Goal: Task Accomplishment & Management: Complete application form

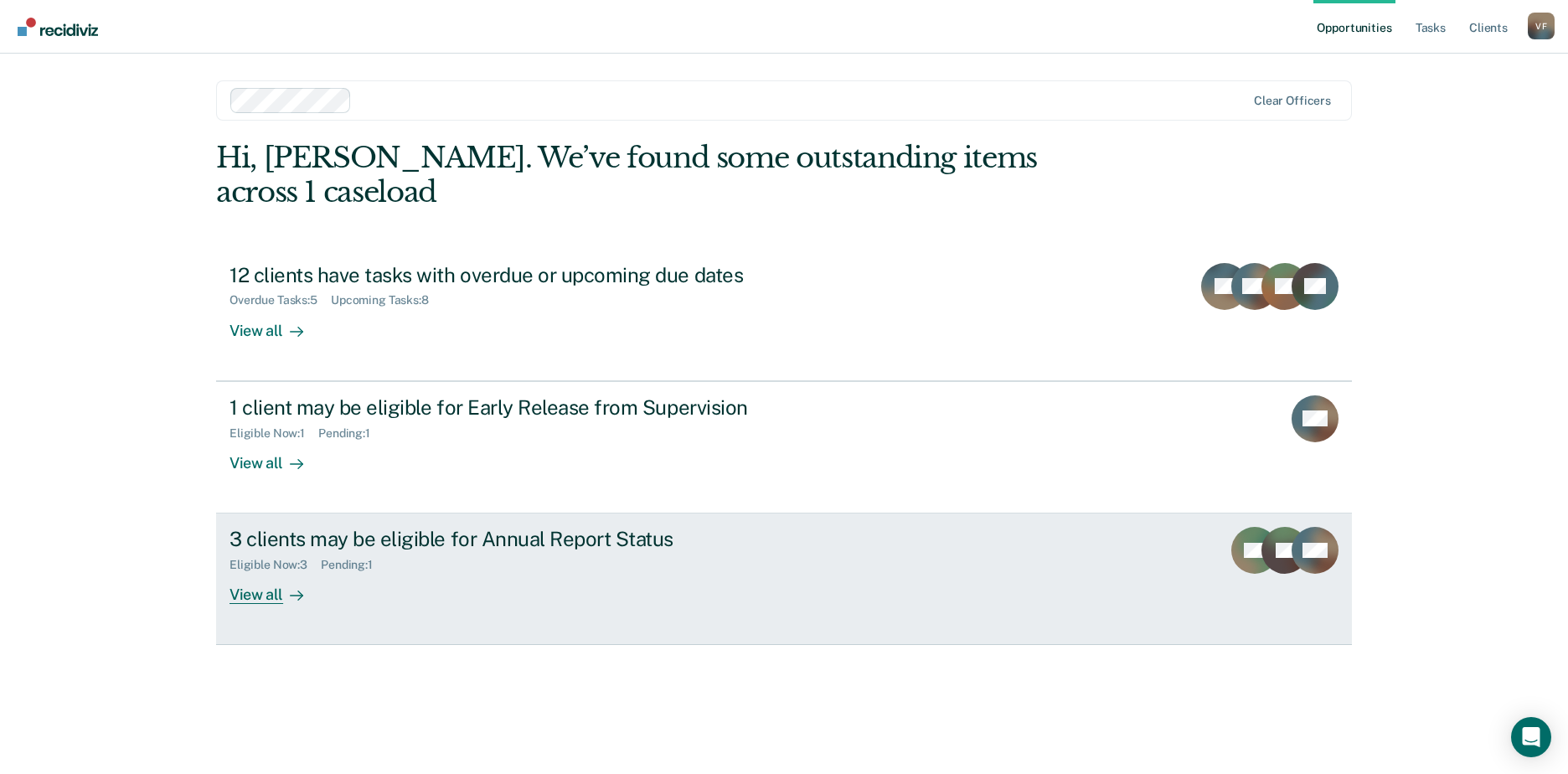
click at [467, 551] on div "Eligible Now : 3 Pending : 1" at bounding box center [523, 562] width 588 height 21
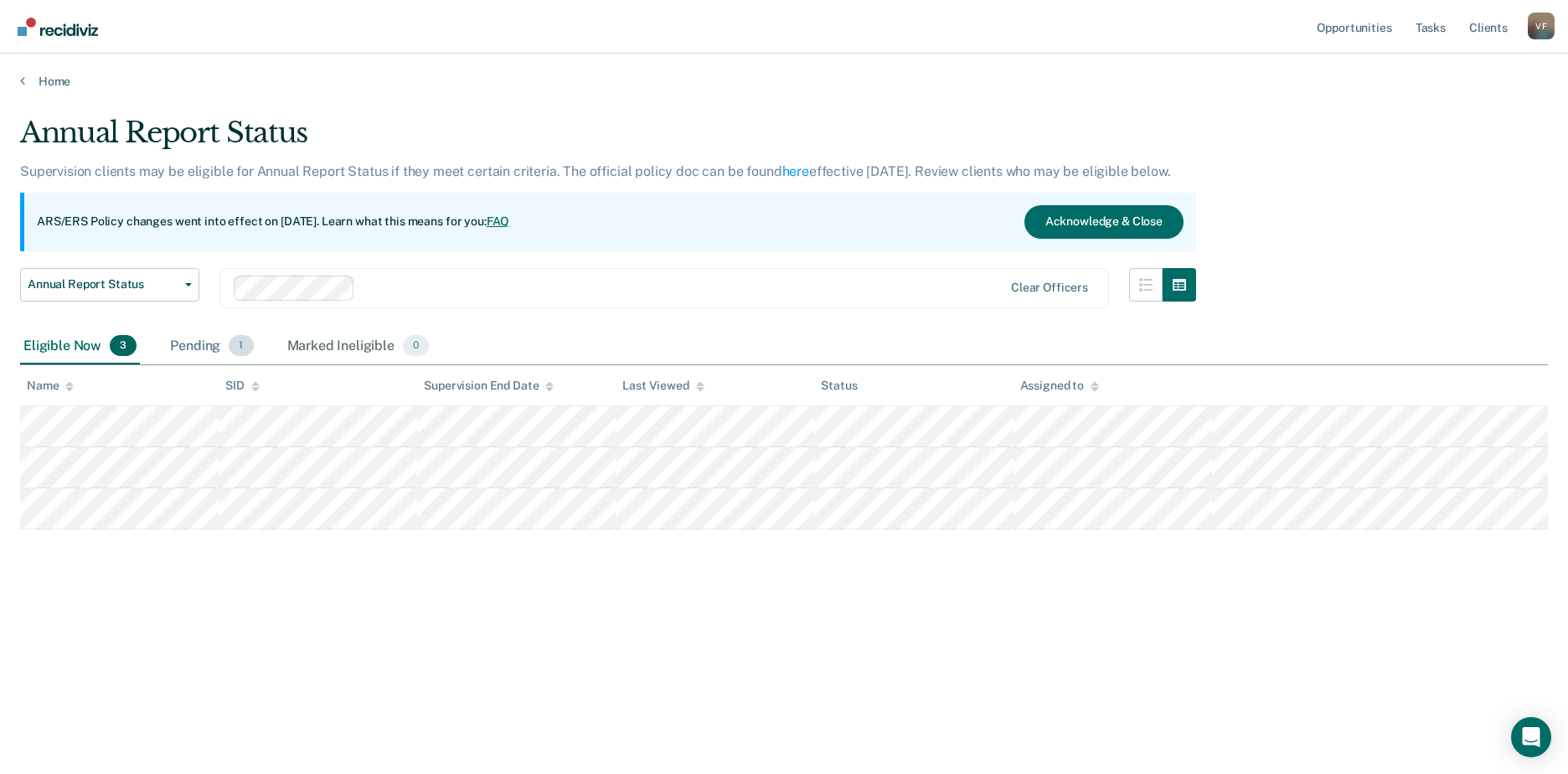
click at [216, 350] on div "Pending 1" at bounding box center [212, 346] width 90 height 37
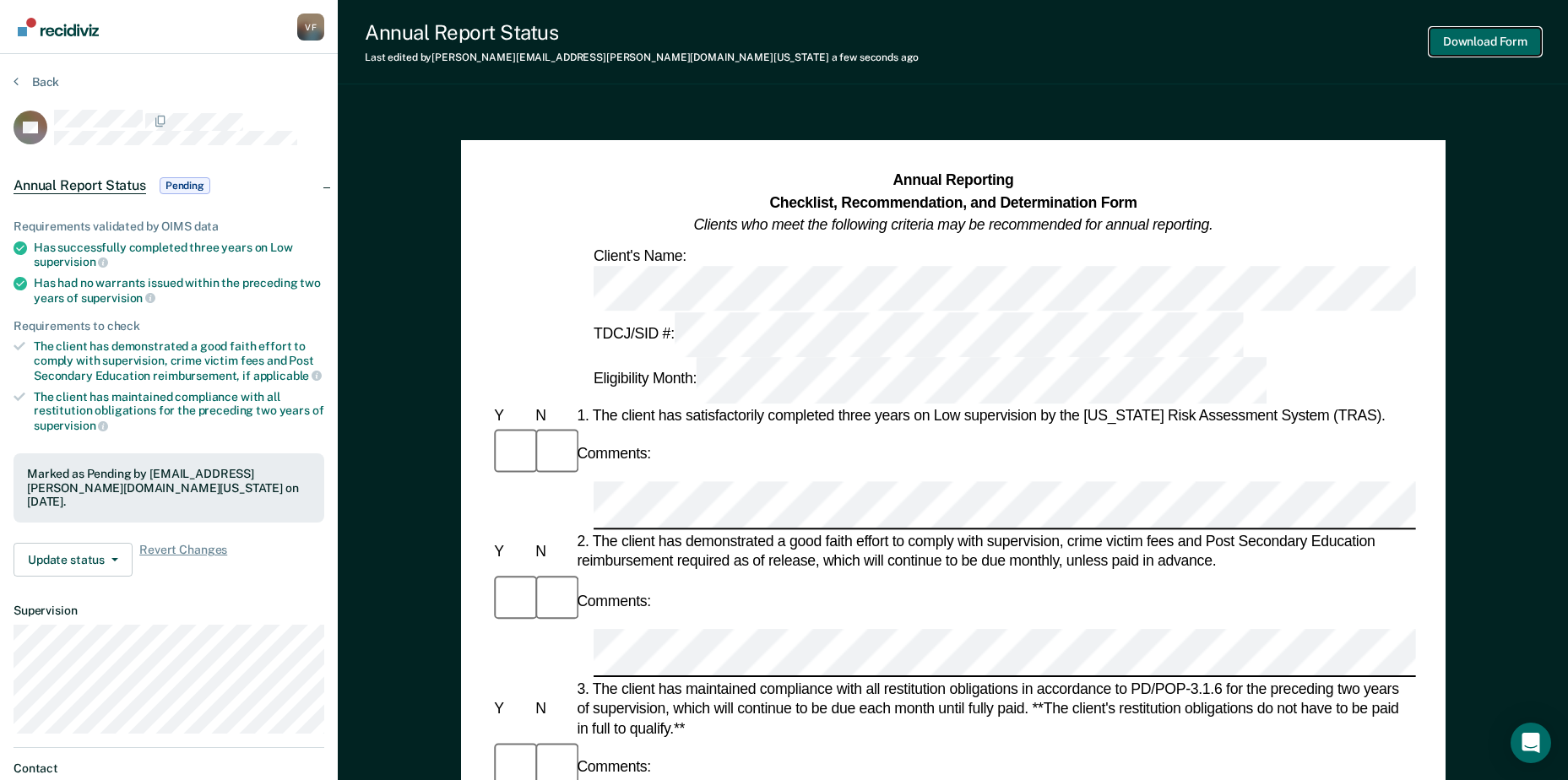
click at [1483, 49] on button "Download Form" at bounding box center [1485, 42] width 112 height 28
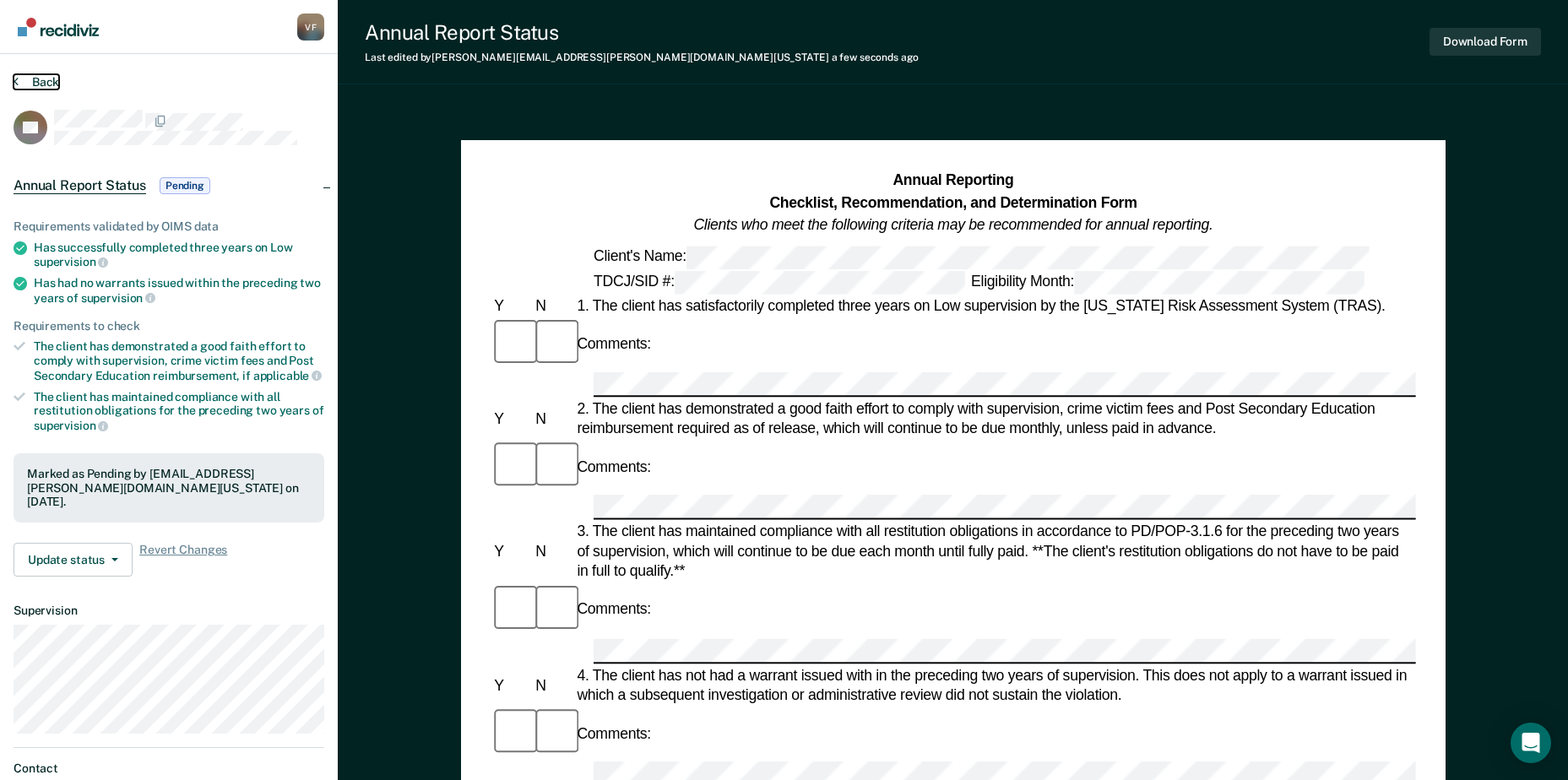
click at [43, 83] on button "Back" at bounding box center [36, 81] width 45 height 15
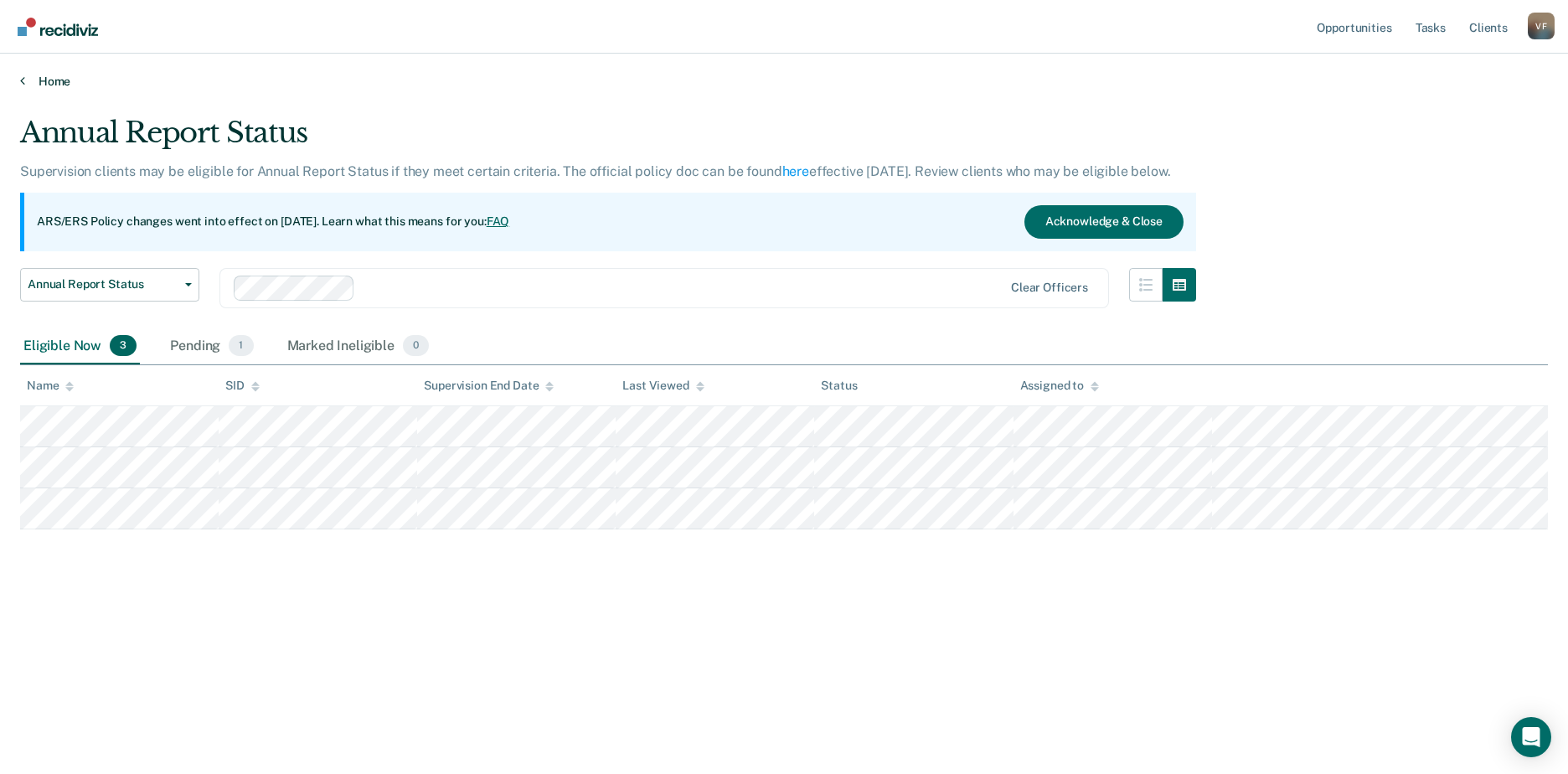
click at [46, 81] on link "Home" at bounding box center [784, 81] width 1528 height 15
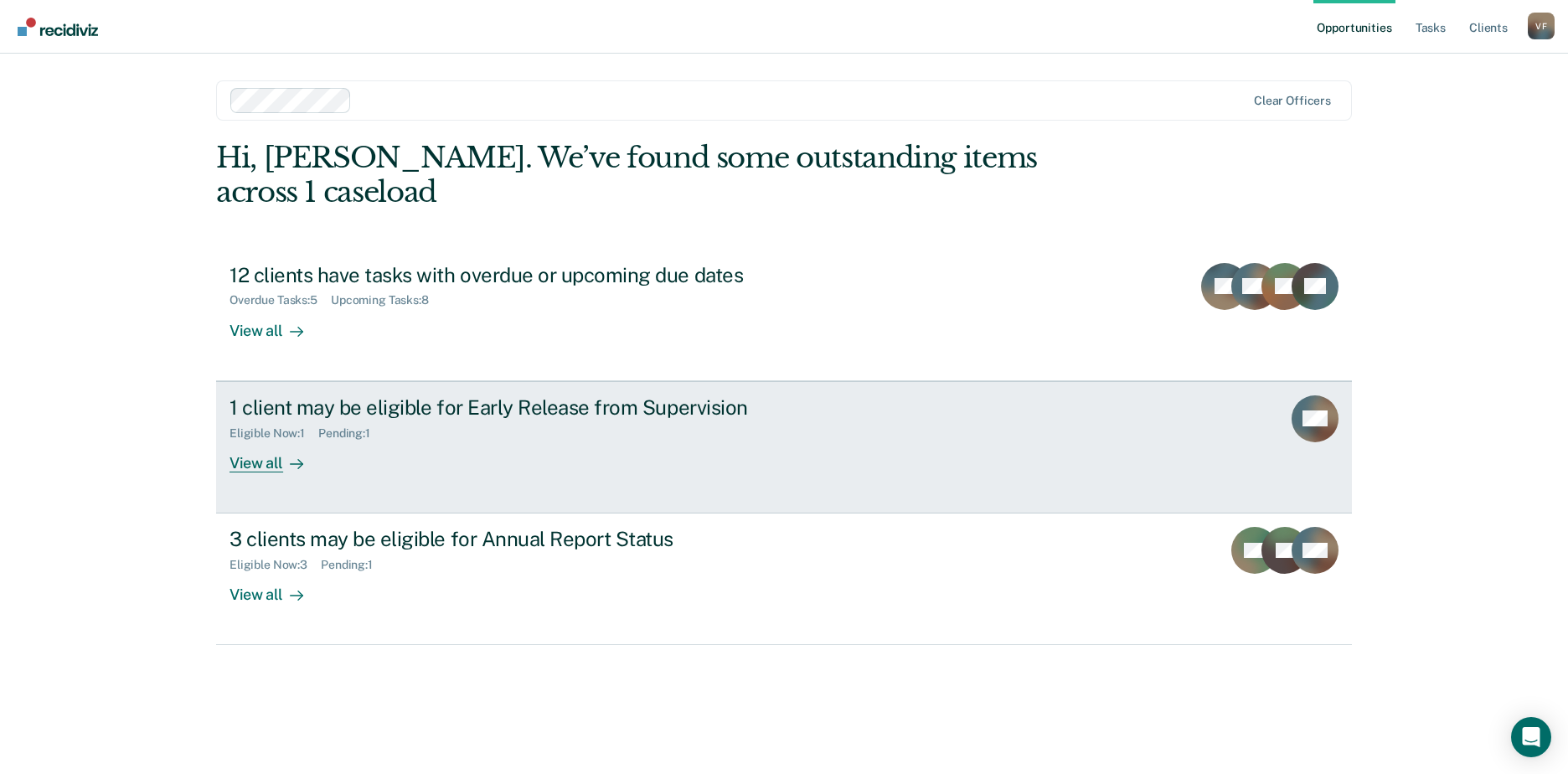
click at [283, 453] on div at bounding box center [293, 462] width 20 height 19
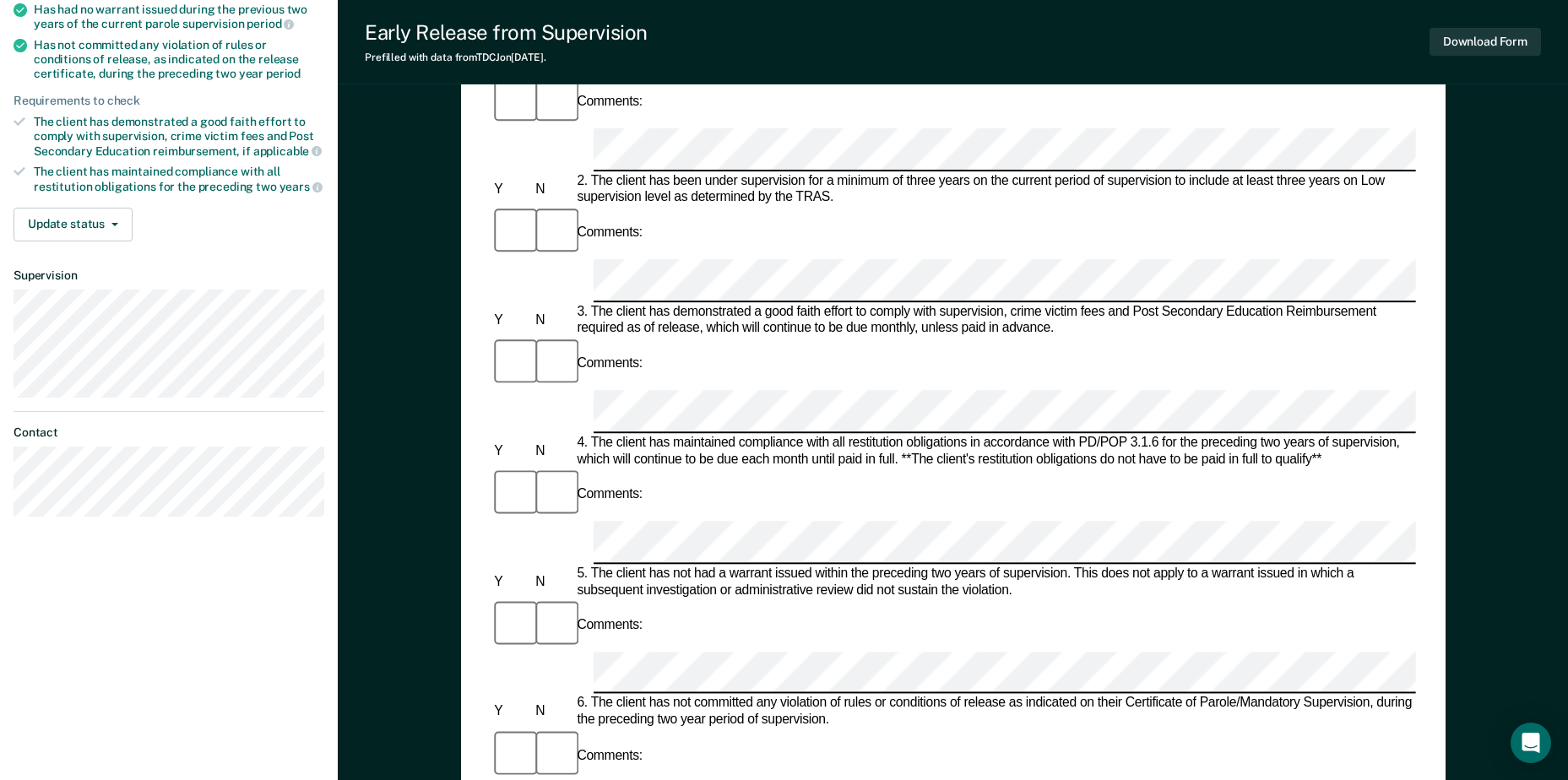
scroll to position [338, 0]
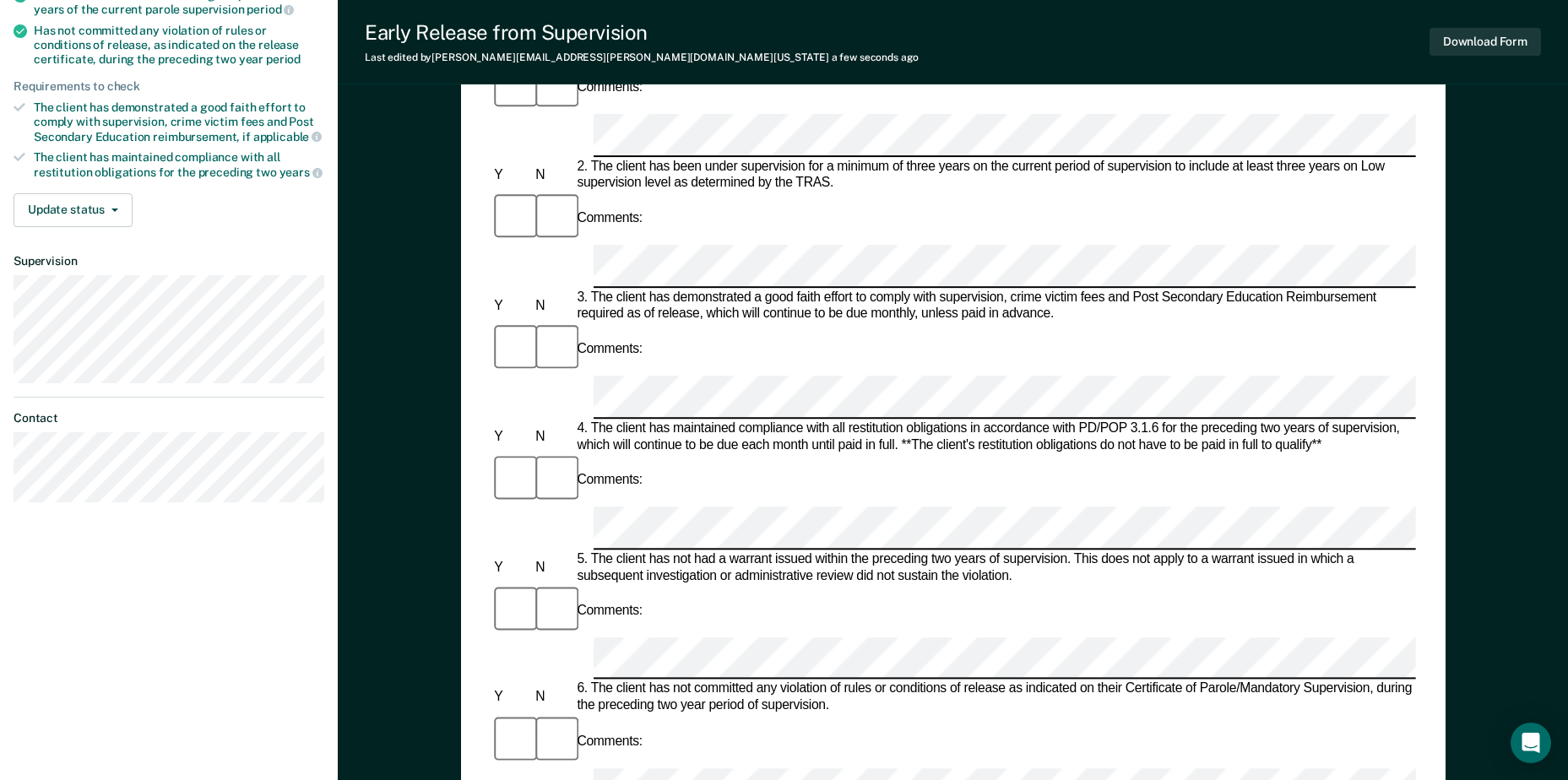
click at [458, 435] on div "Early Release from Supervision (ERS) Checklist, Recommendation, and Determinati…" at bounding box center [953, 492] width 1230 height 1450
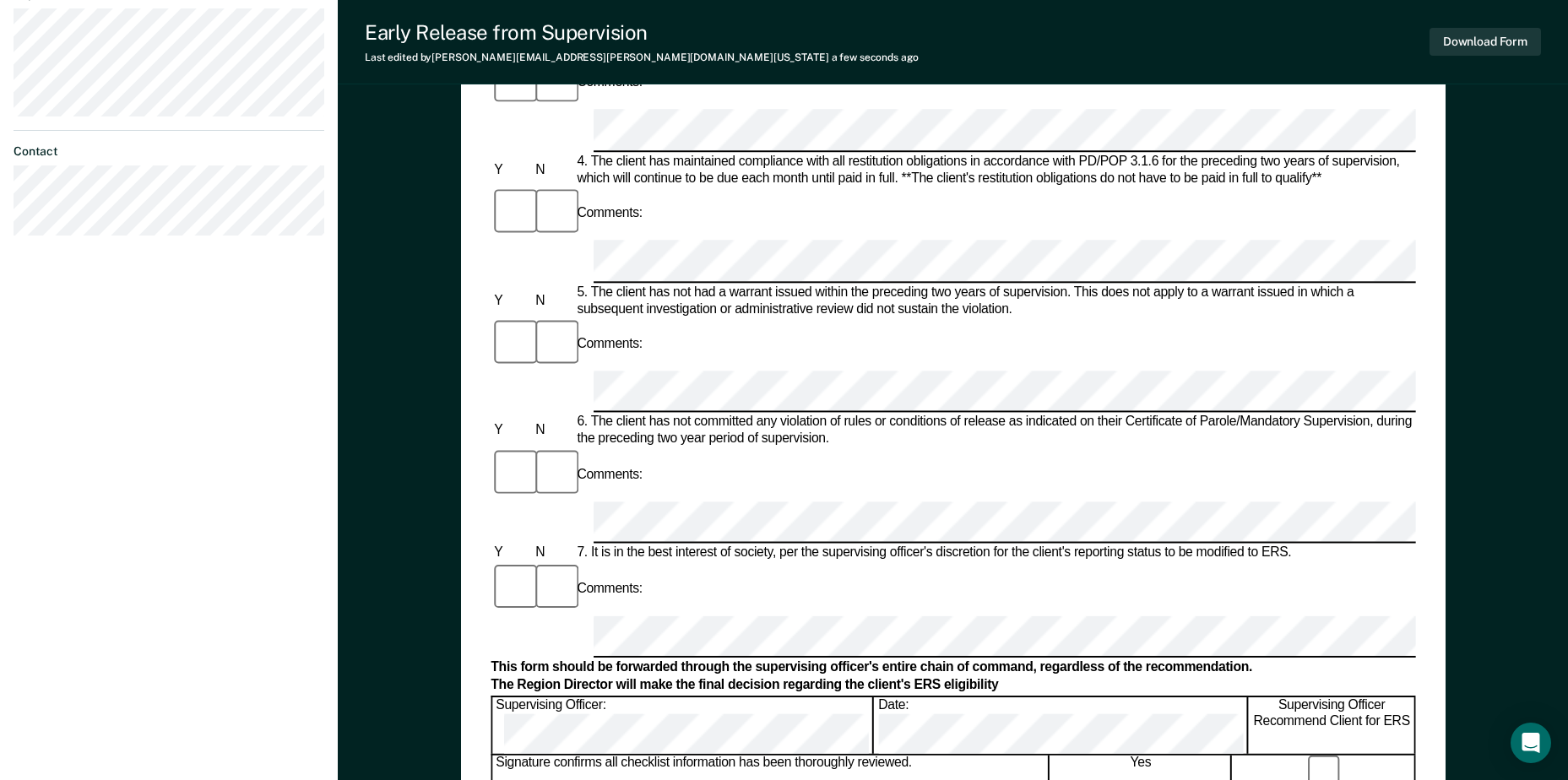
scroll to position [591, 0]
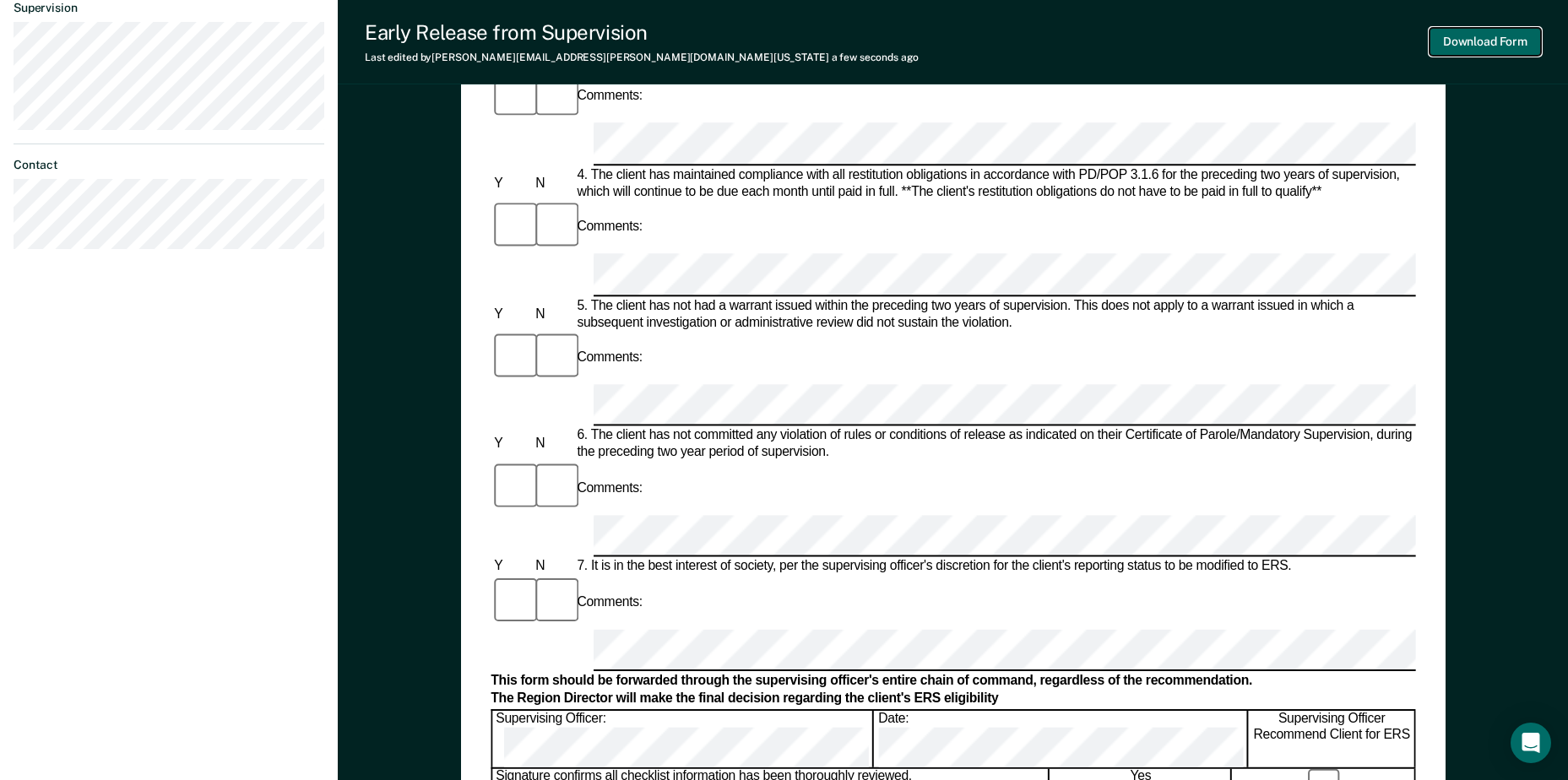
click at [1505, 46] on button "Download Form" at bounding box center [1485, 42] width 112 height 28
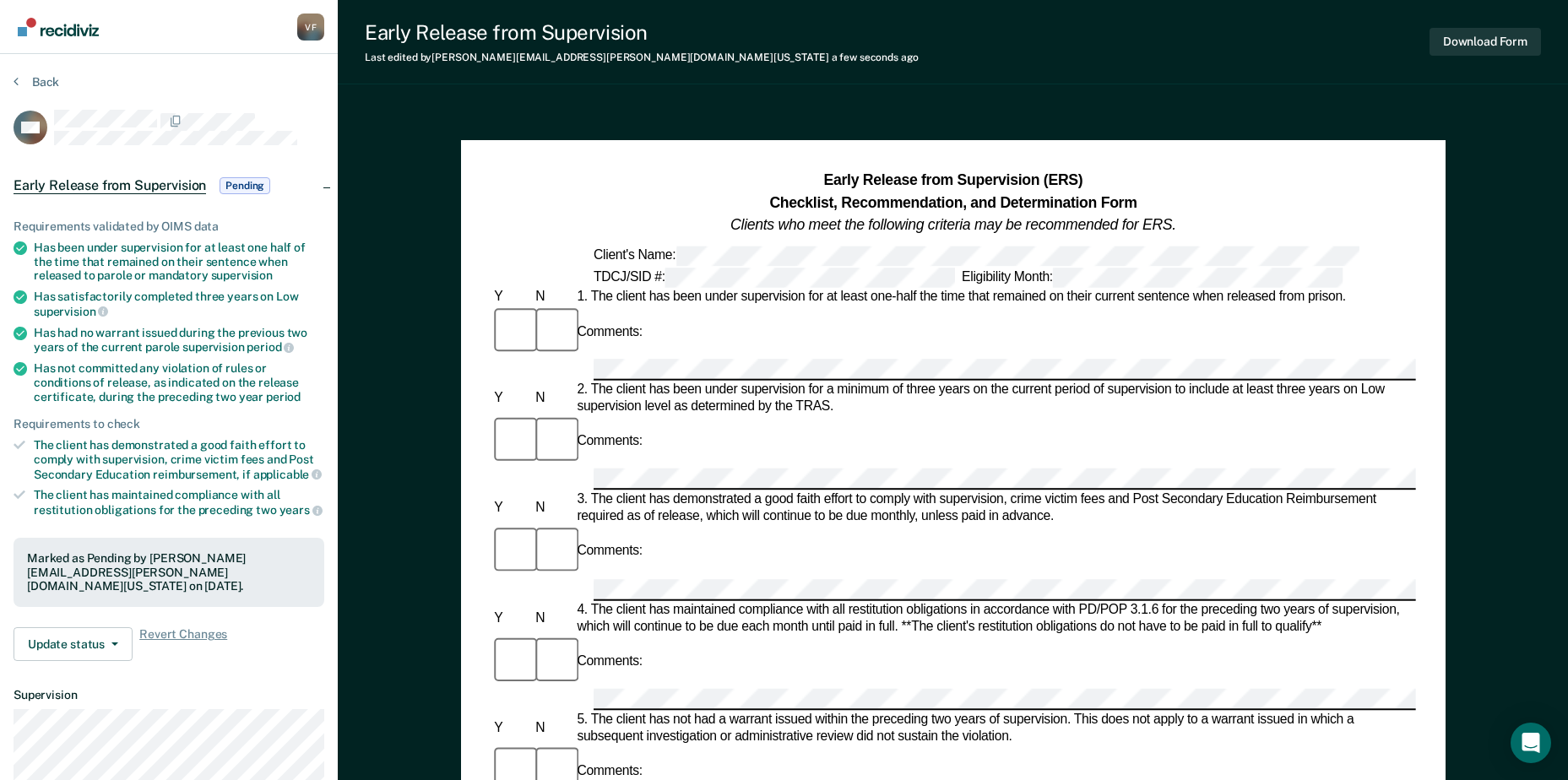
scroll to position [85, 0]
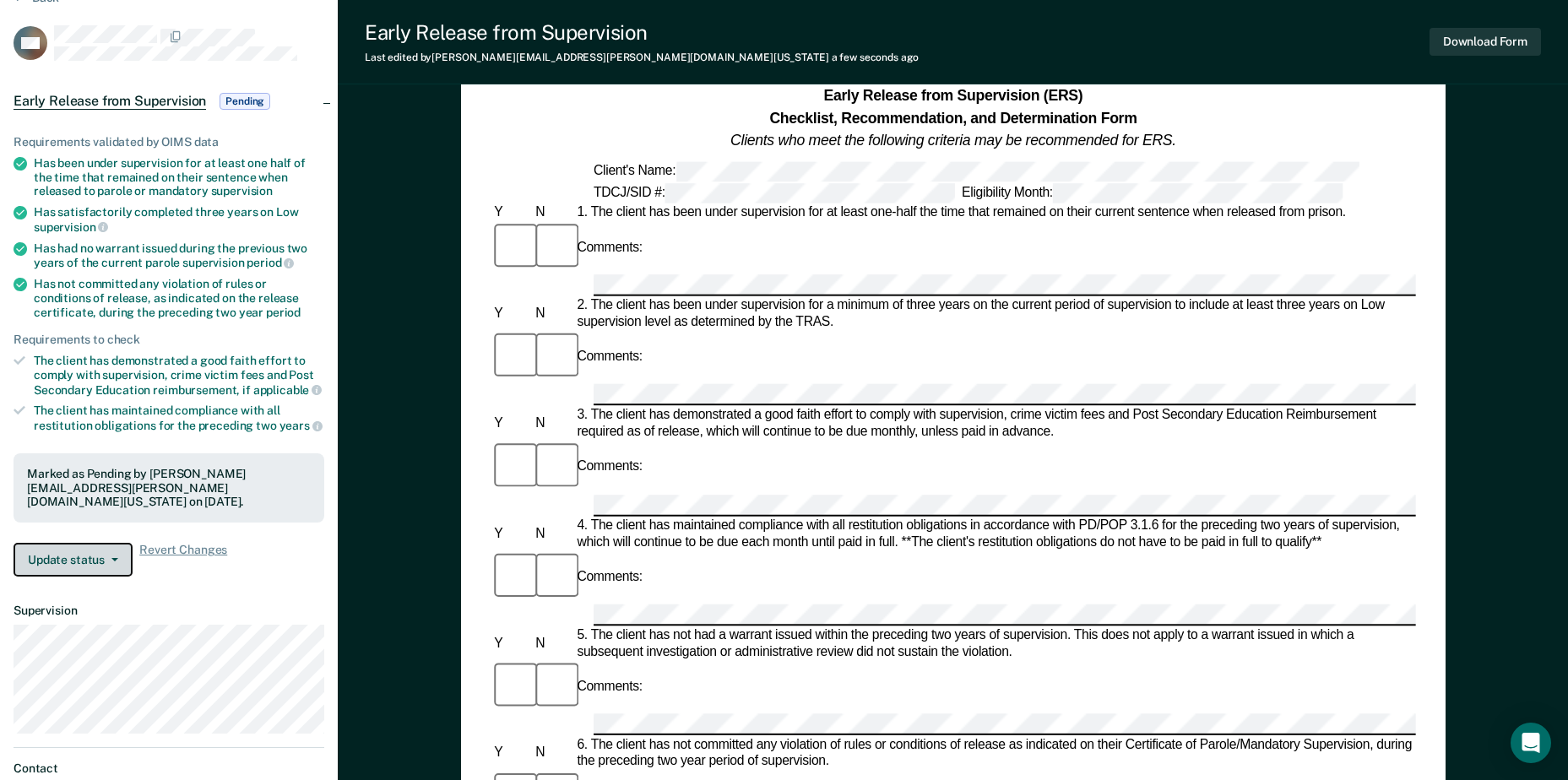
click at [115, 559] on icon "button" at bounding box center [115, 560] width 7 height 3
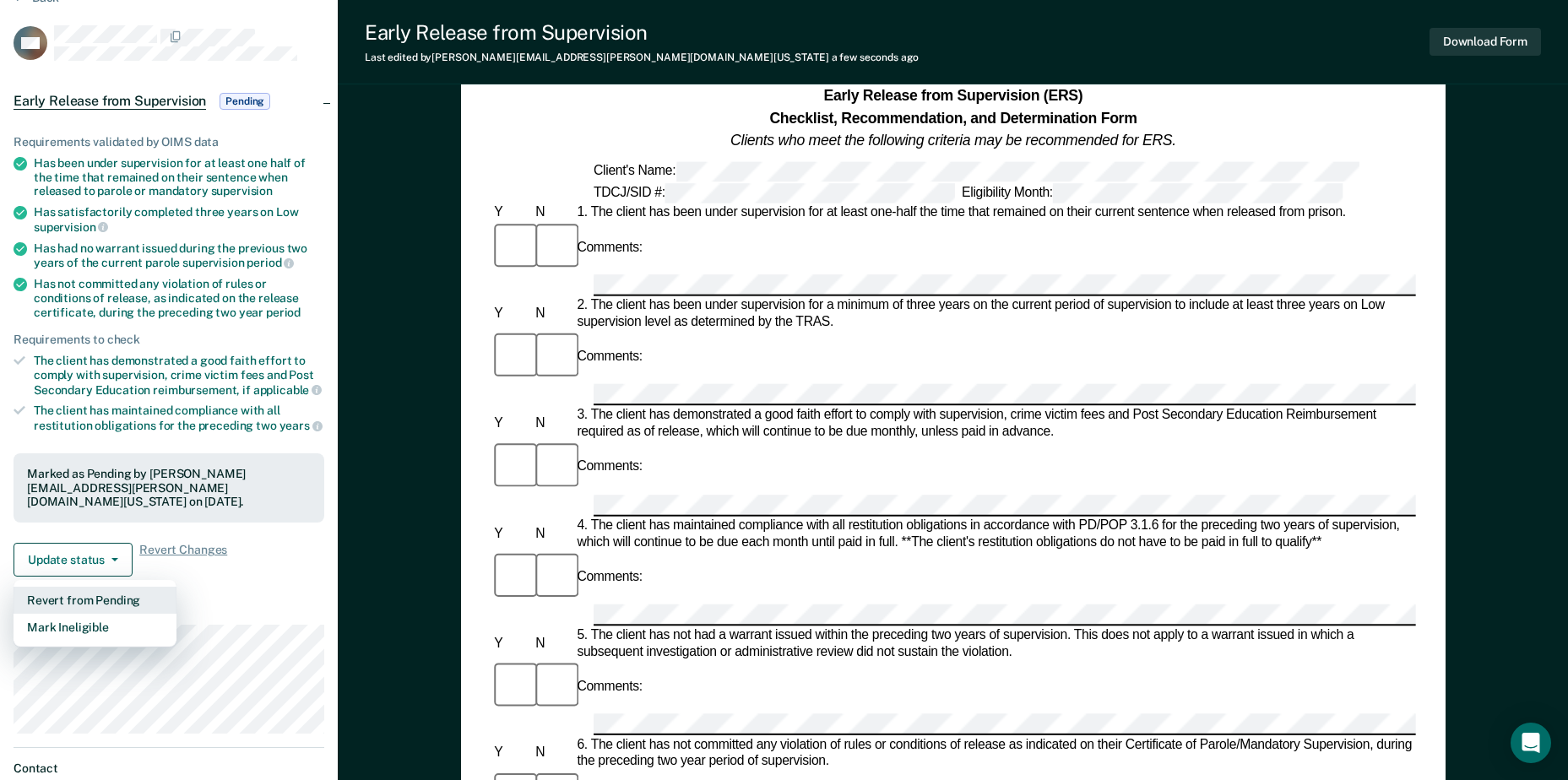
click at [88, 598] on button "Revert from Pending" at bounding box center [94, 599] width 163 height 27
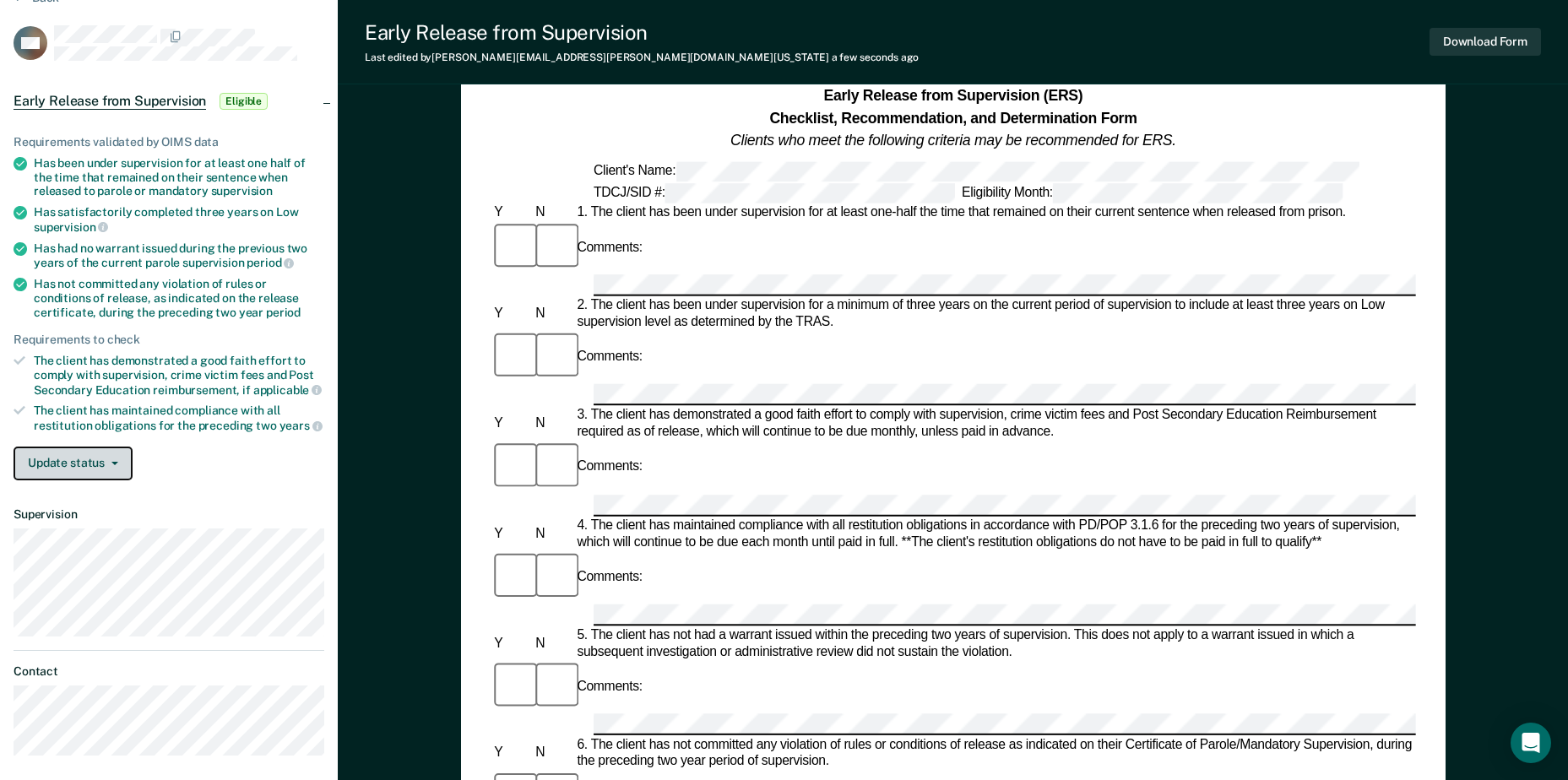
click at [87, 465] on button "Update status" at bounding box center [72, 463] width 119 height 34
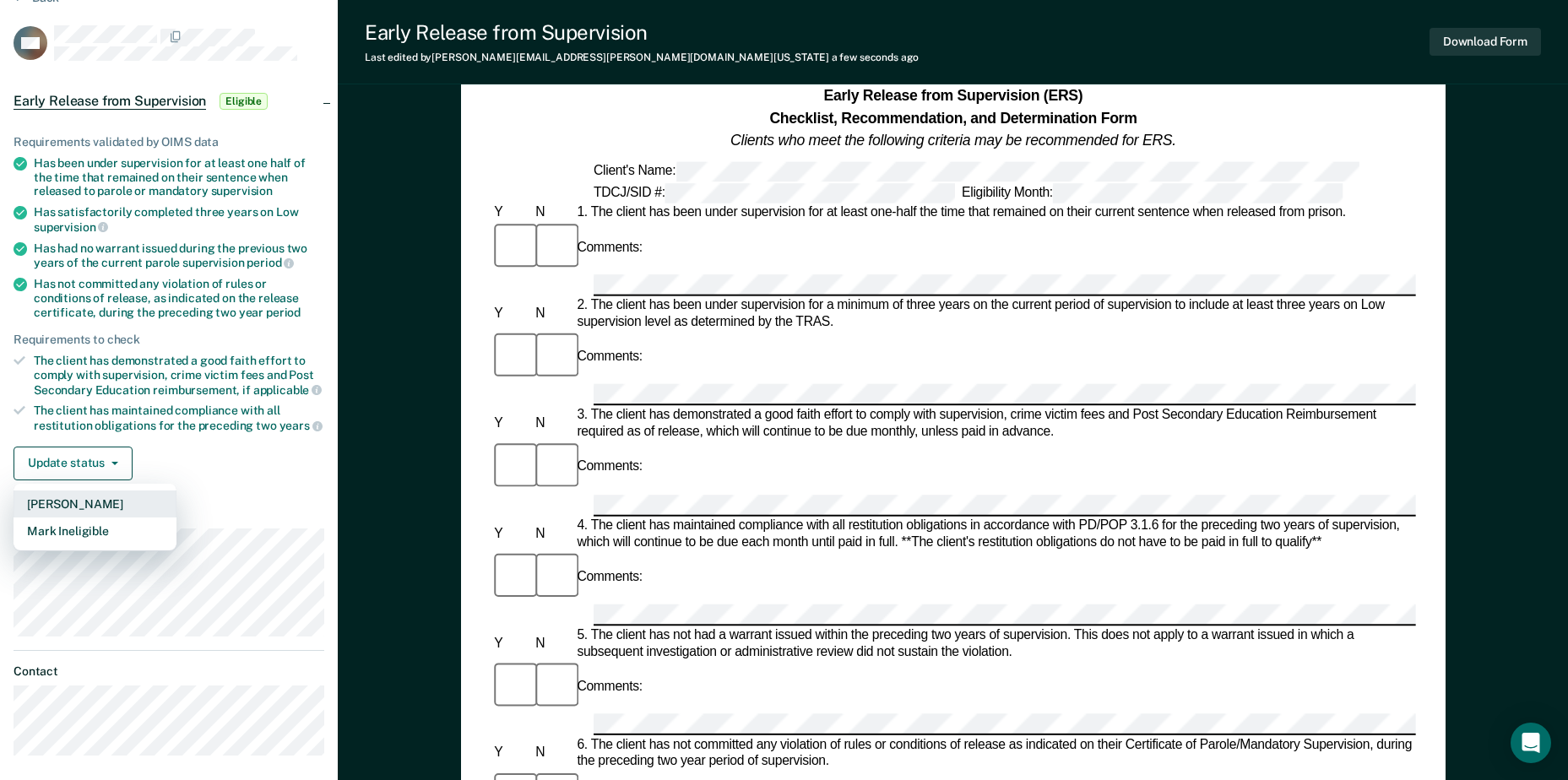
click at [75, 503] on button "[PERSON_NAME]" at bounding box center [94, 503] width 163 height 27
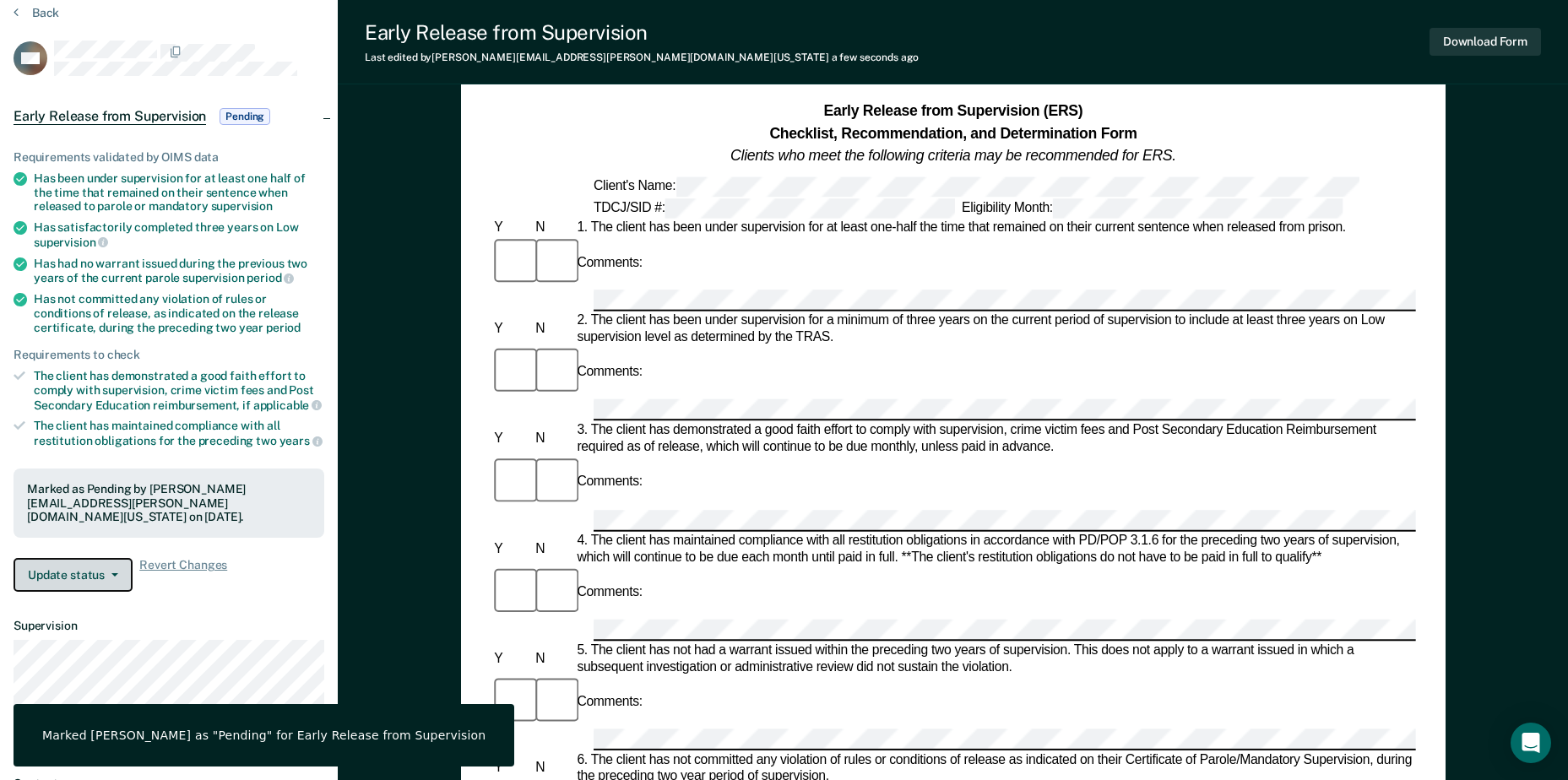
scroll to position [0, 0]
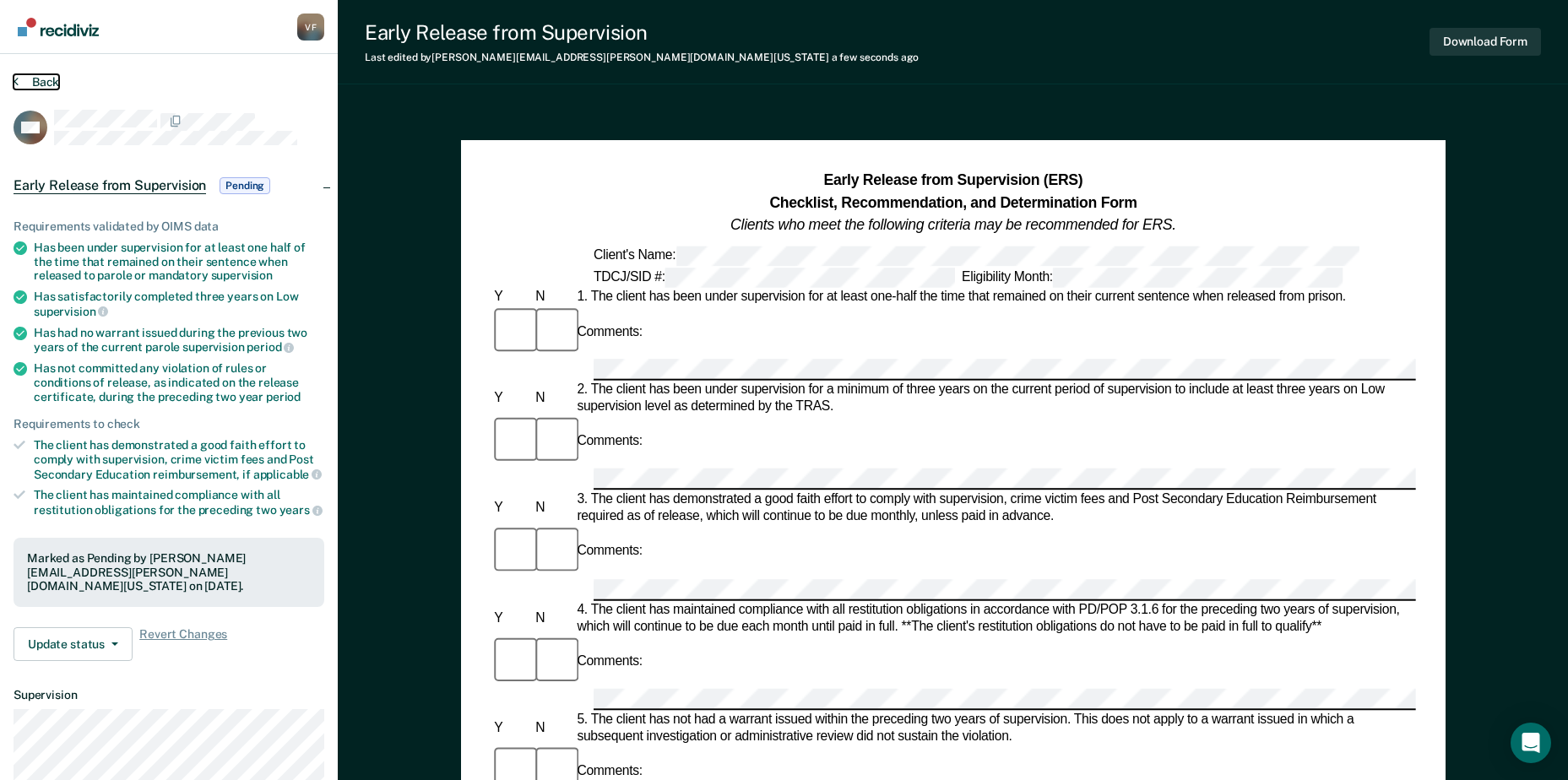
click at [41, 85] on button "Back" at bounding box center [36, 81] width 45 height 15
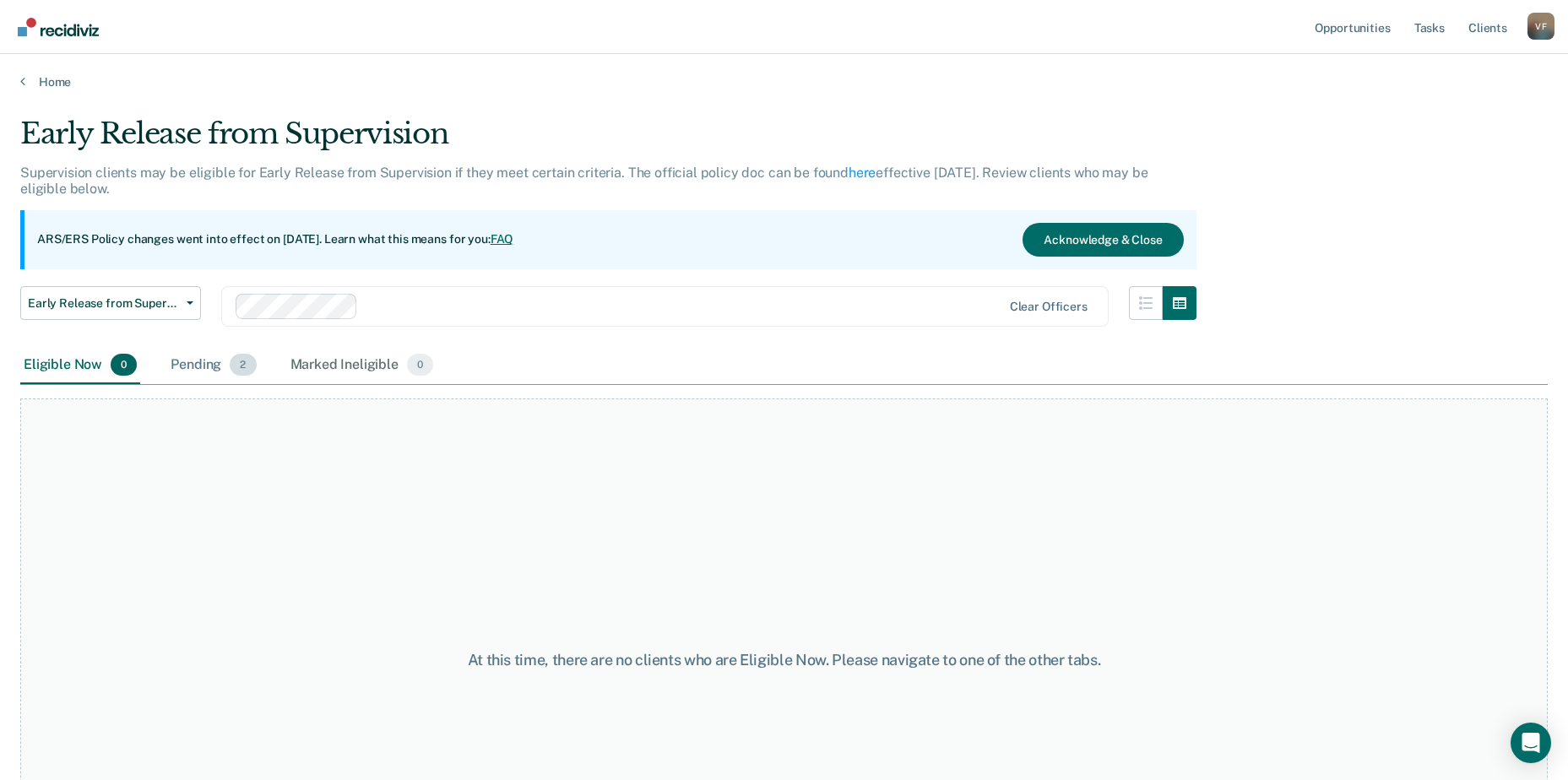
click at [205, 368] on div "Pending 2" at bounding box center [213, 366] width 92 height 38
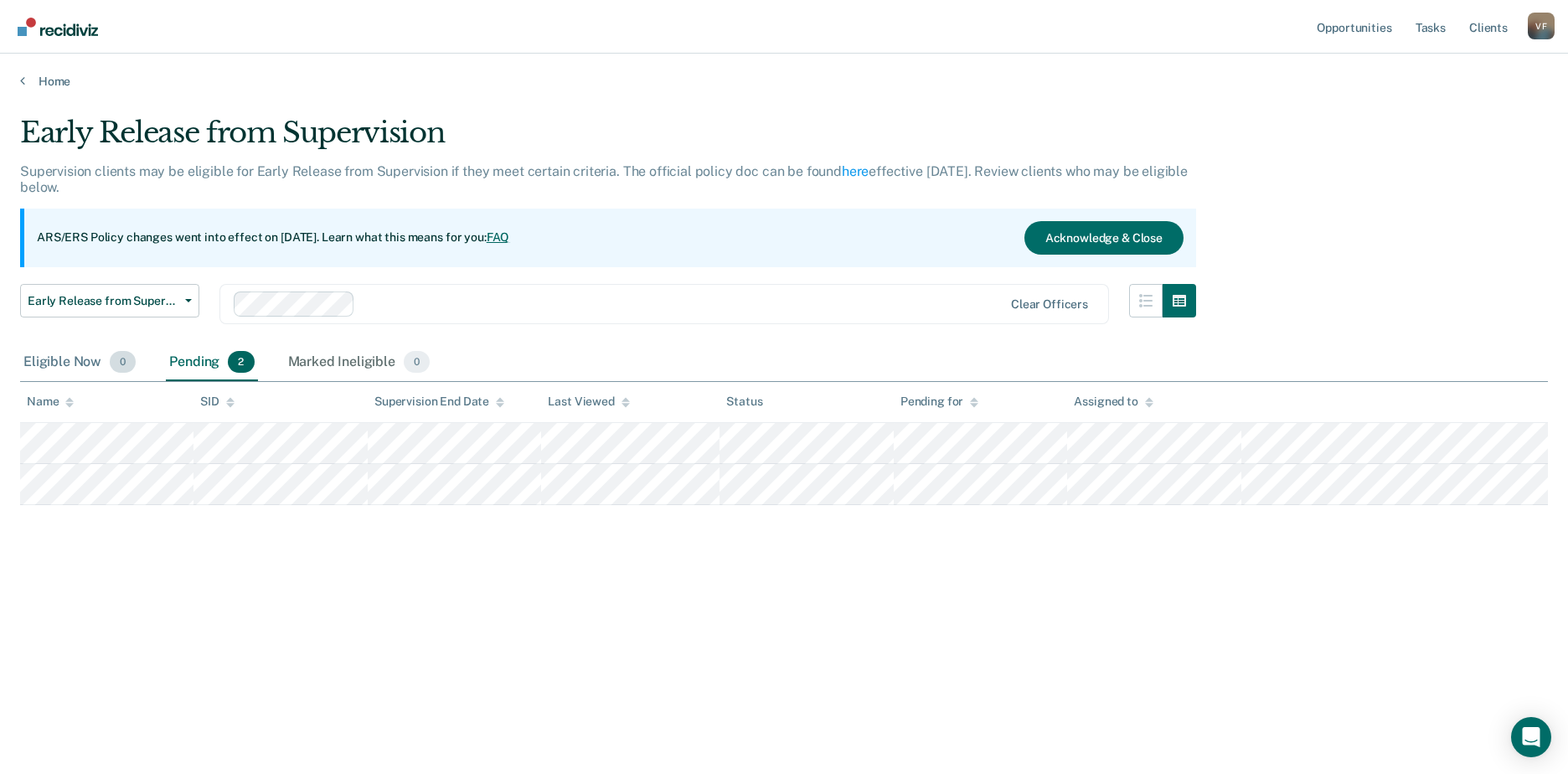
click at [68, 369] on div "Eligible Now 0" at bounding box center [79, 363] width 119 height 37
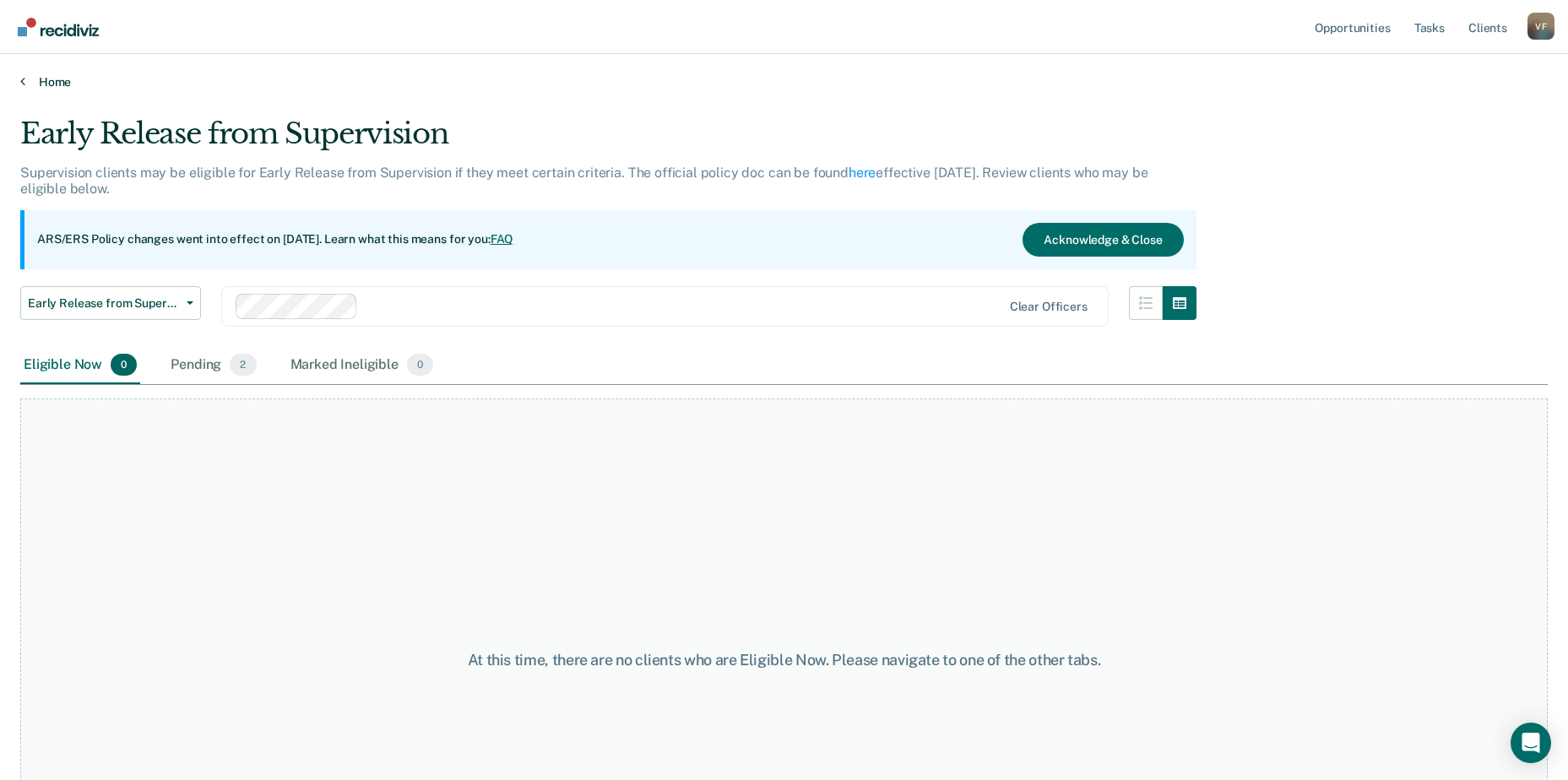
click at [44, 80] on link "Home" at bounding box center [784, 81] width 1527 height 15
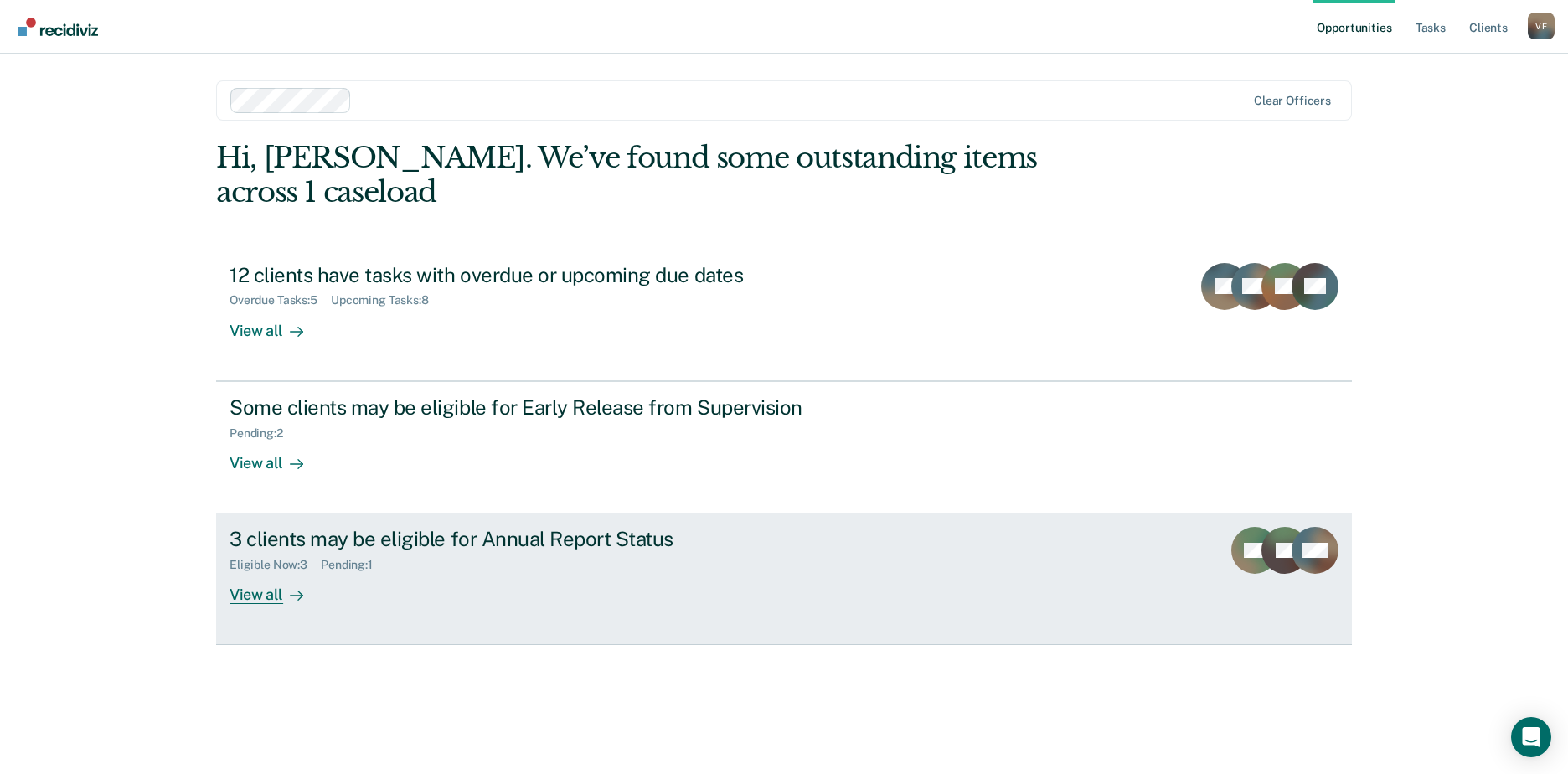
click at [283, 585] on div at bounding box center [293, 595] width 20 height 19
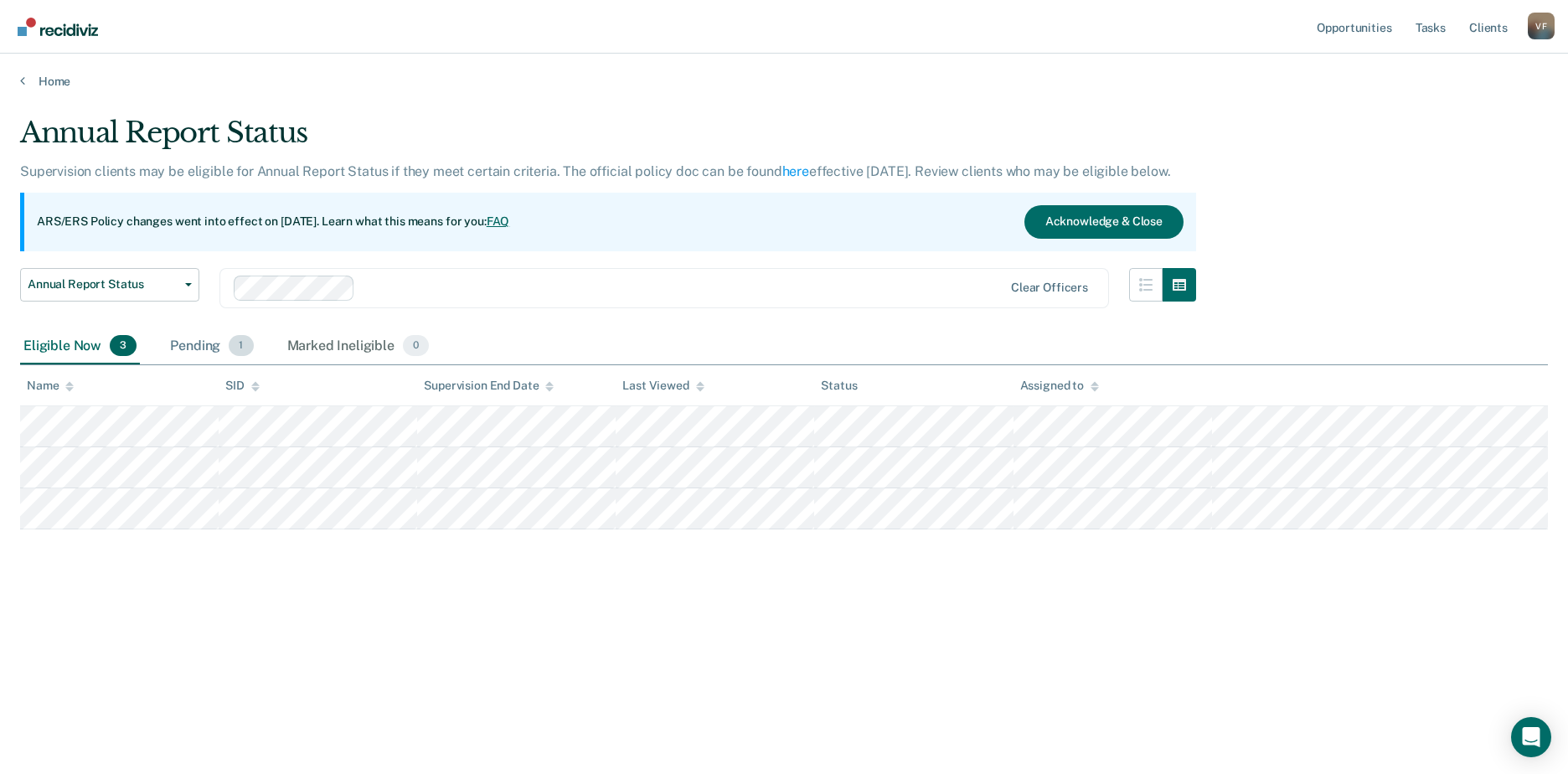
click at [198, 339] on div "Pending 1" at bounding box center [212, 346] width 90 height 37
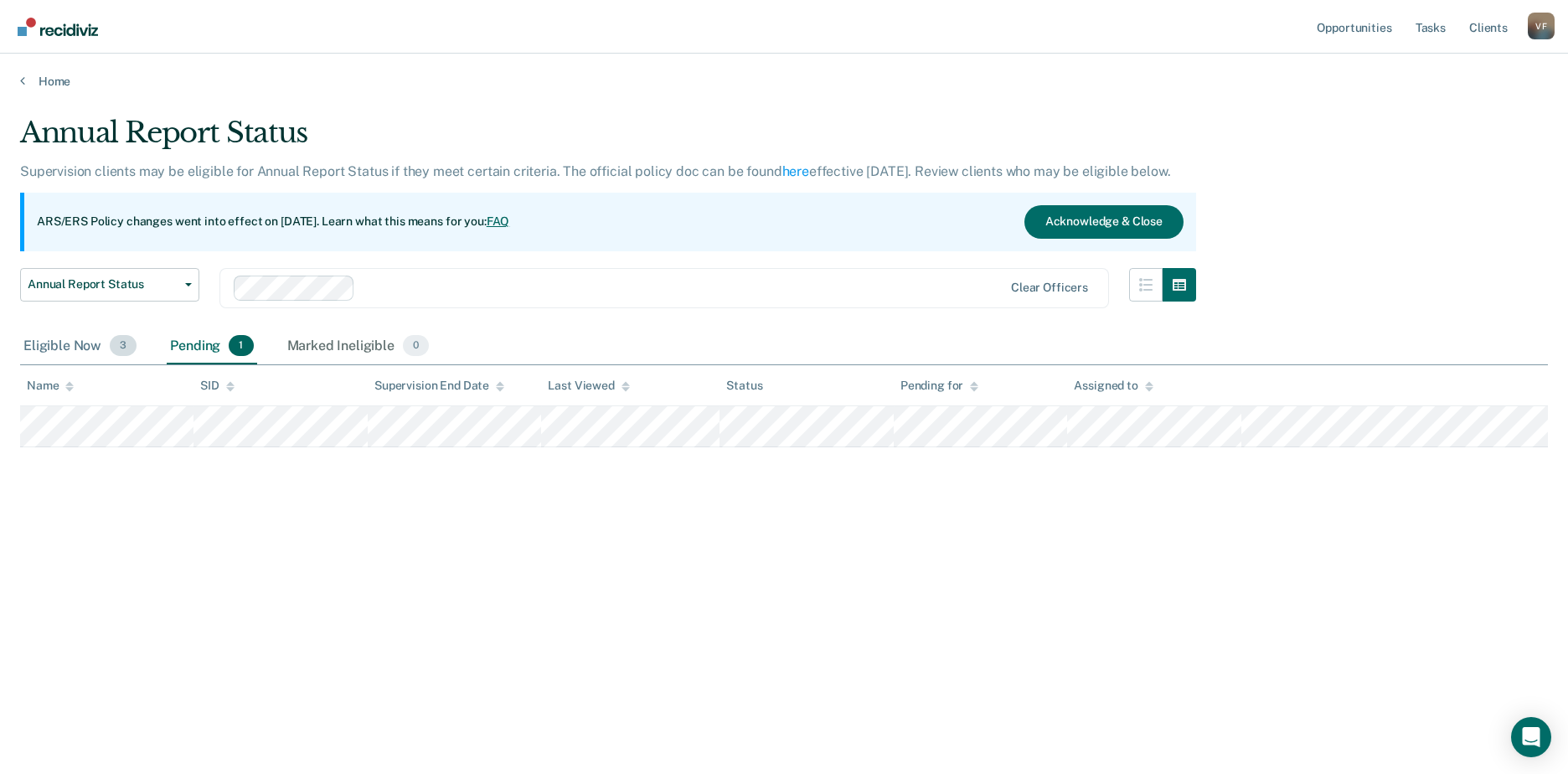
click at [53, 340] on div "Eligible Now 3" at bounding box center [80, 346] width 119 height 37
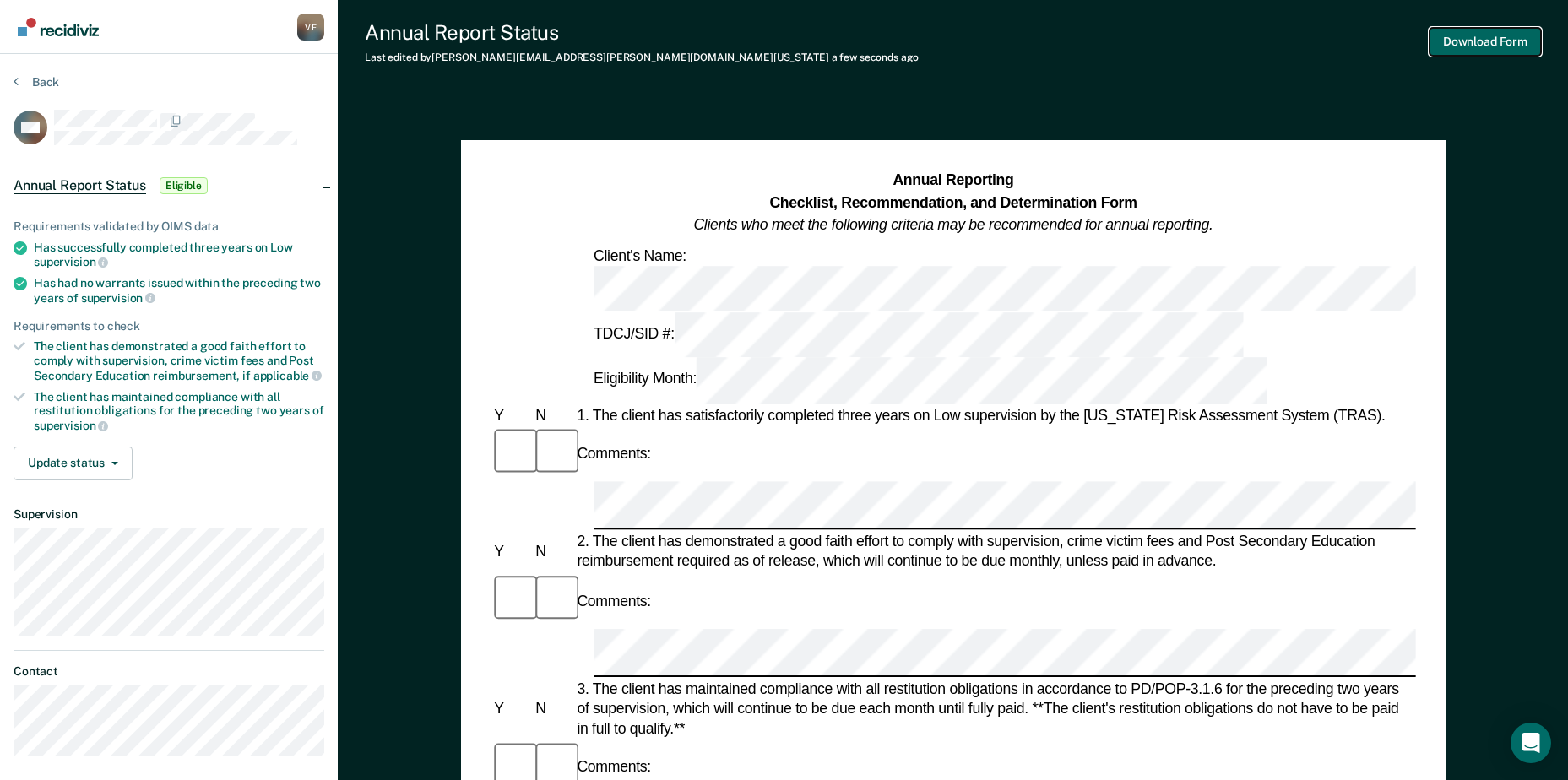
click at [1516, 36] on button "Download Form" at bounding box center [1485, 42] width 112 height 28
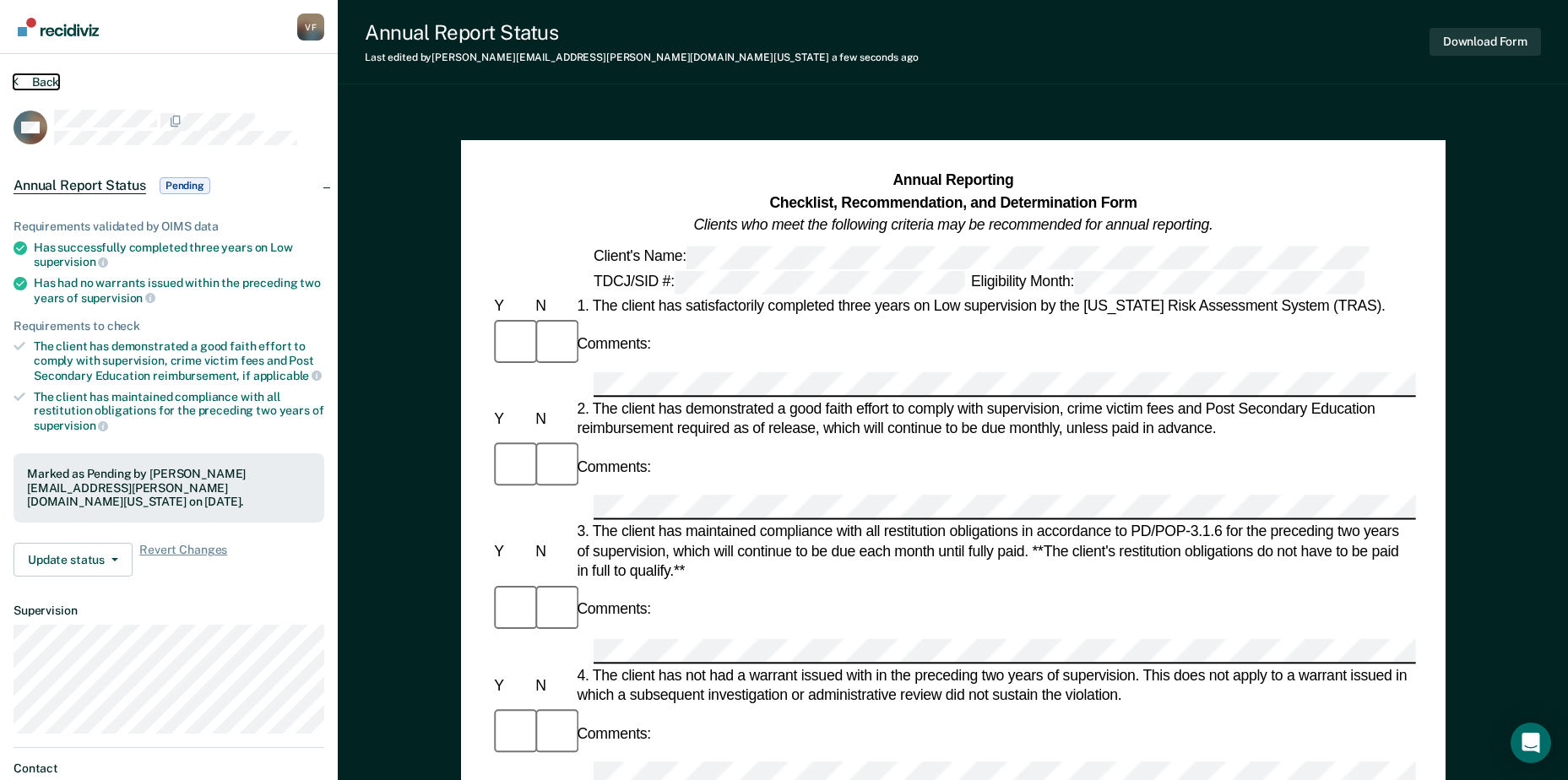
click at [39, 76] on button "Back" at bounding box center [36, 81] width 45 height 15
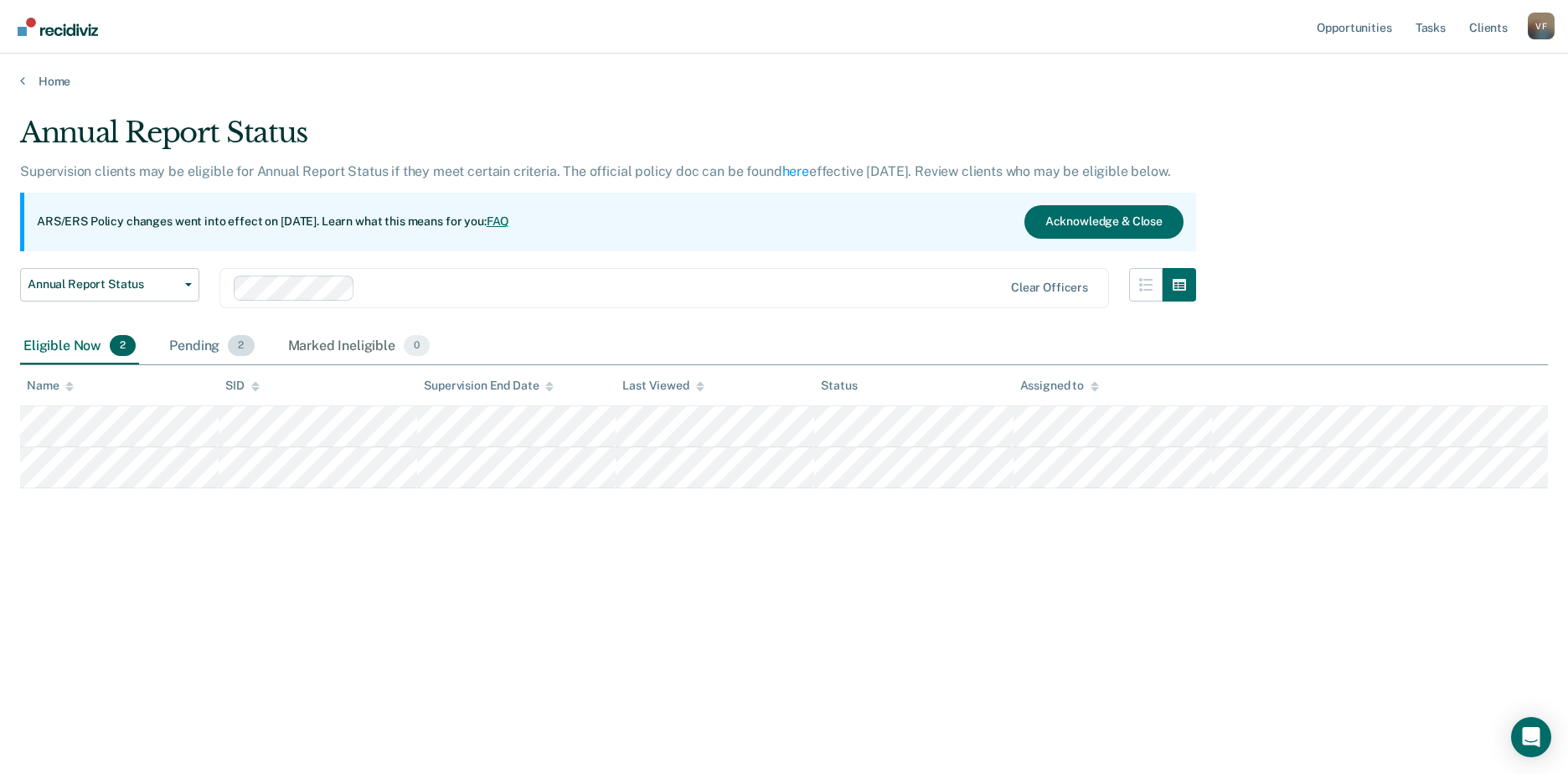
click at [208, 345] on div "Pending 2" at bounding box center [211, 346] width 91 height 37
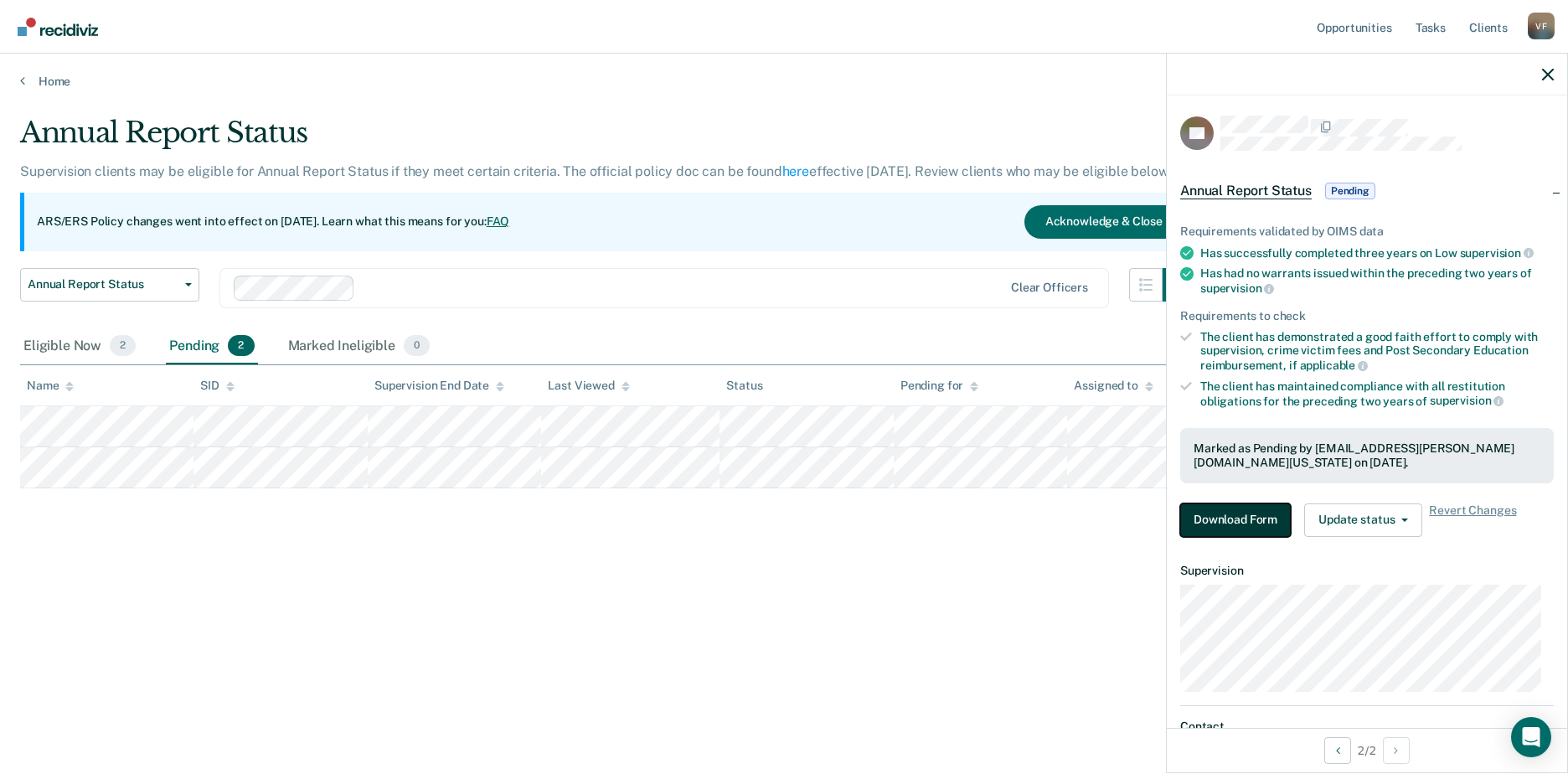
click at [1223, 523] on button "Download Form" at bounding box center [1236, 520] width 111 height 34
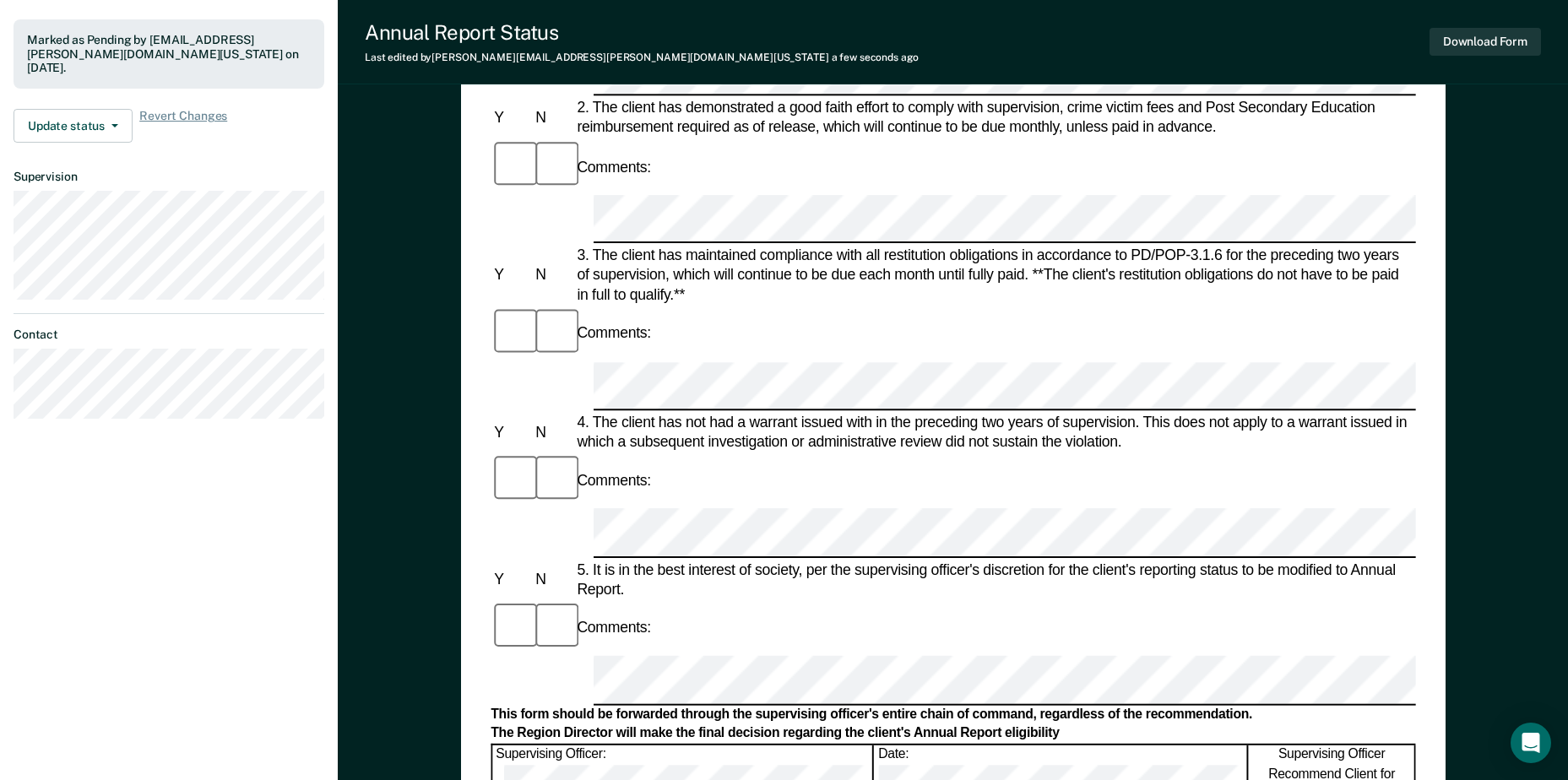
scroll to position [422, 0]
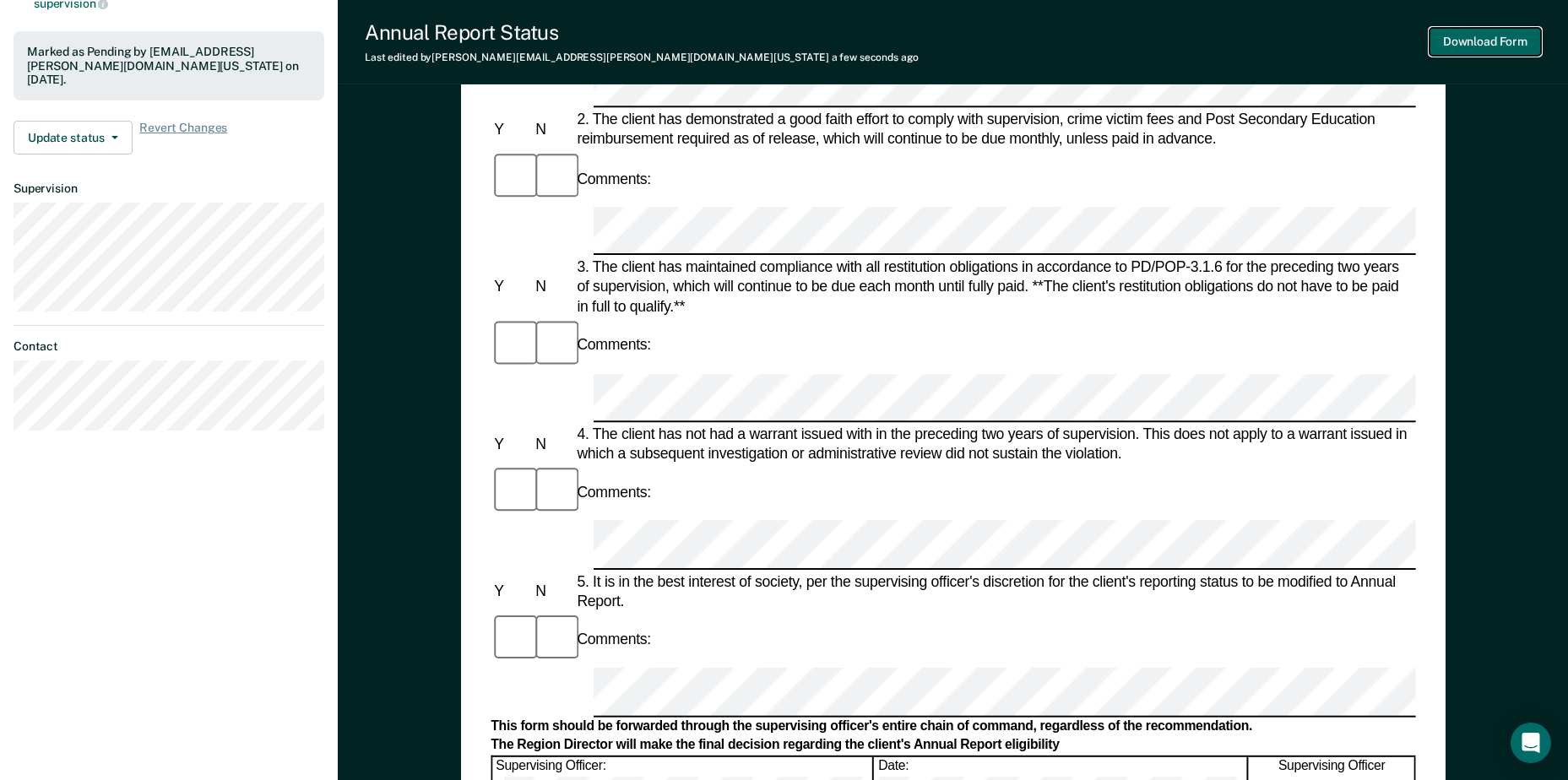
click at [1468, 39] on button "Download Form" at bounding box center [1485, 42] width 112 height 28
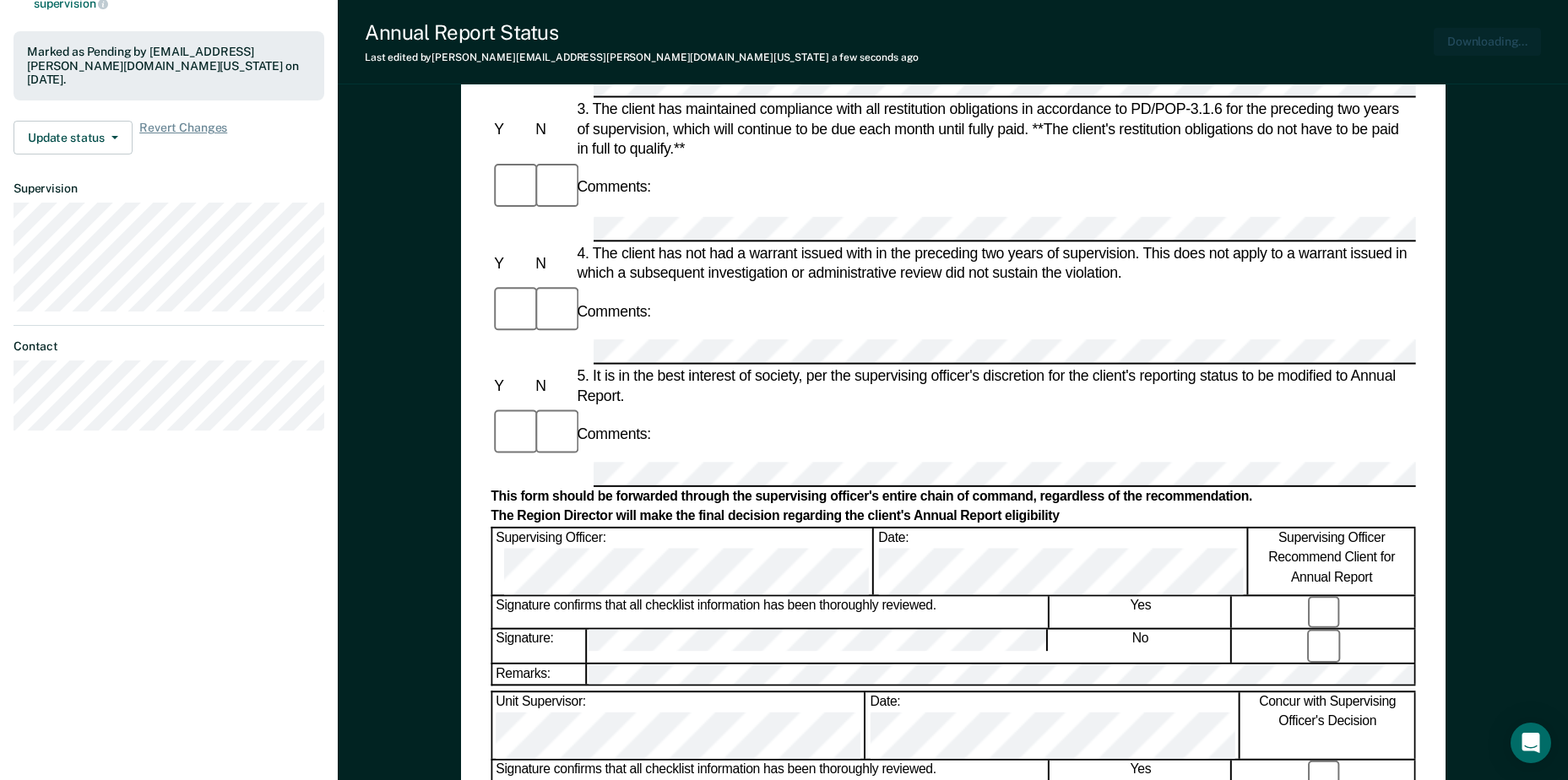
scroll to position [0, 0]
click at [84, 120] on button "Update status" at bounding box center [72, 137] width 119 height 34
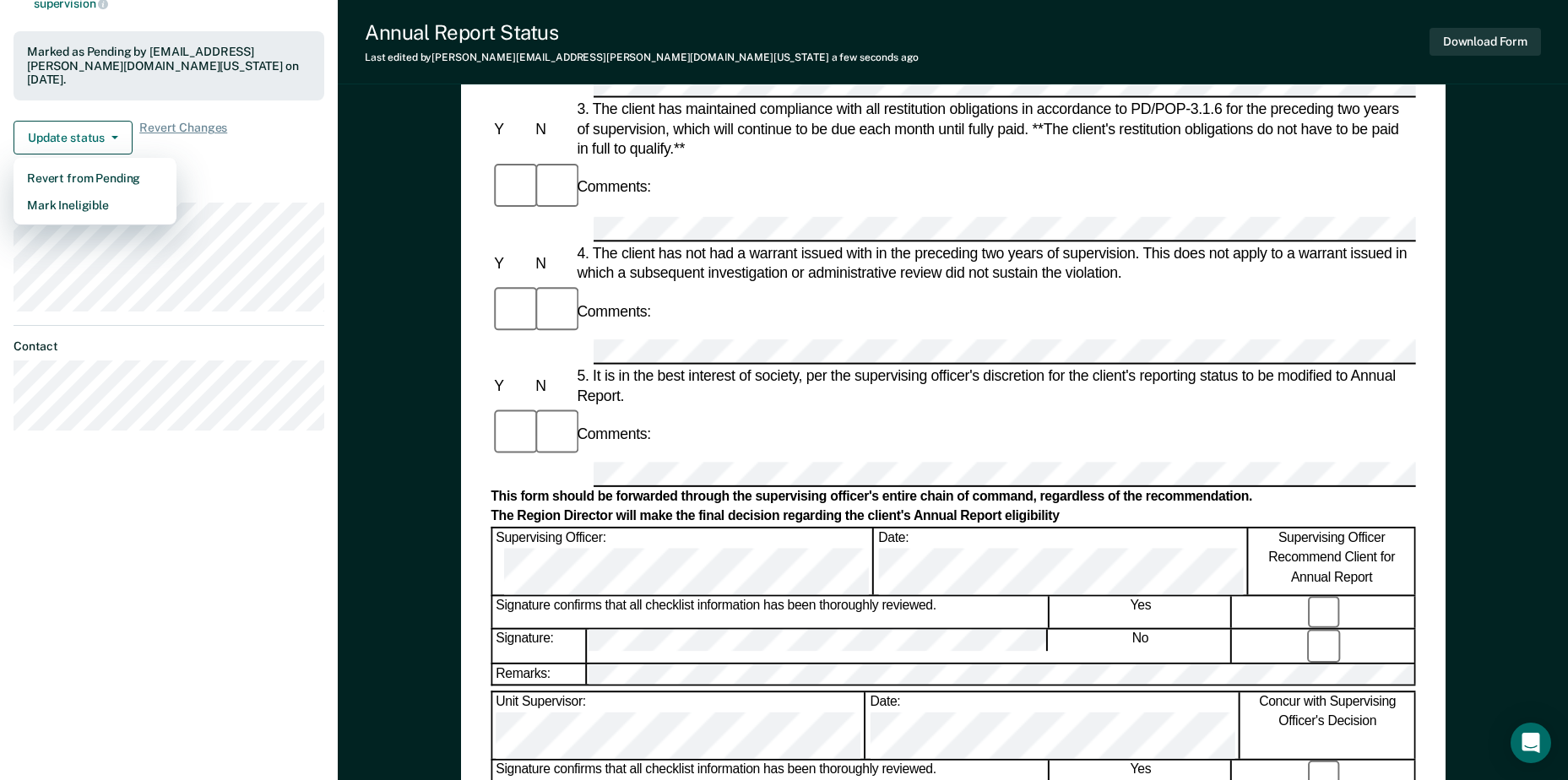
click at [404, 253] on div "Annual Reporting Checklist, Recommendation, and Determination Form Clients who …" at bounding box center [953, 407] width 1230 height 1450
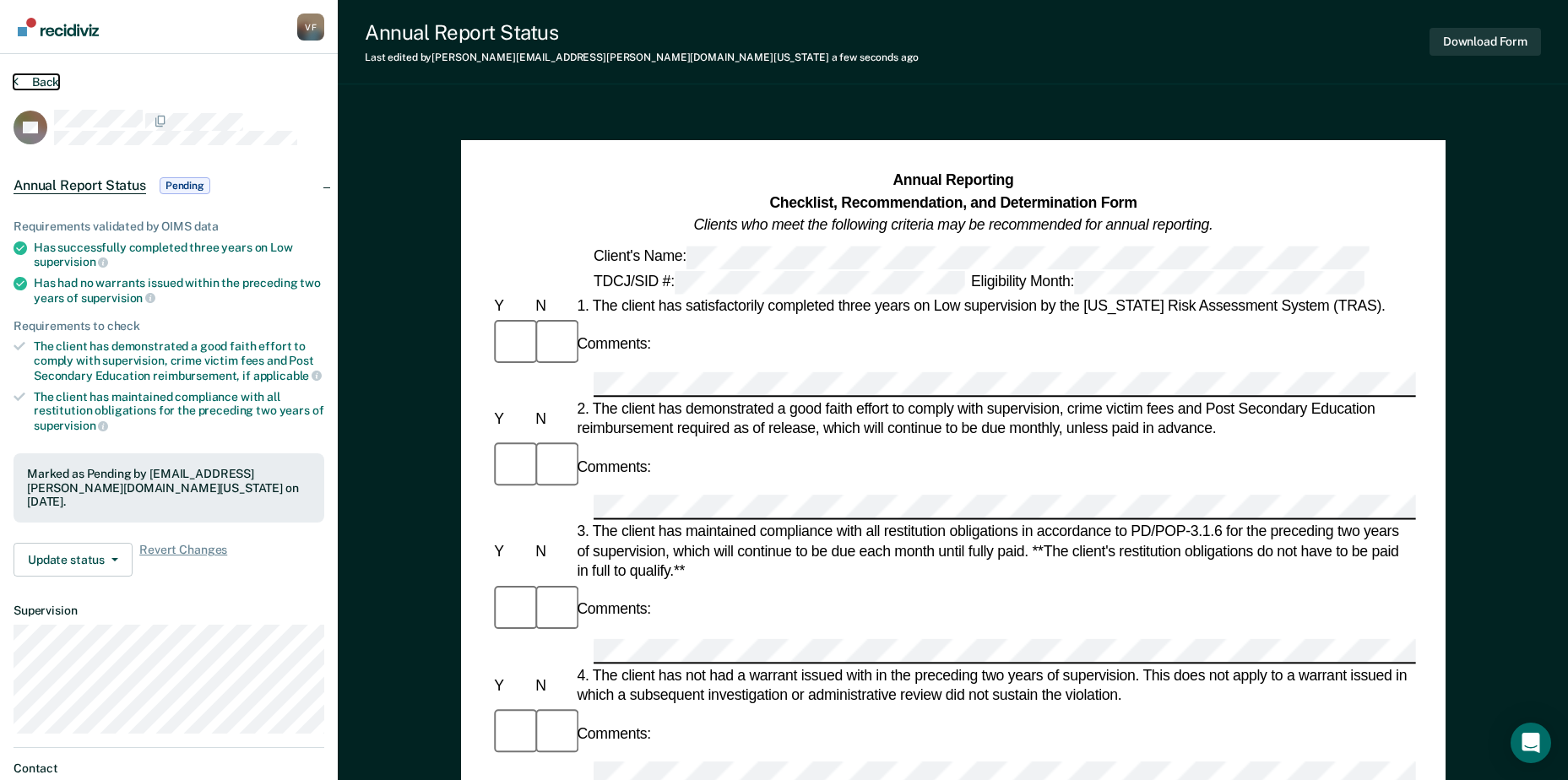
click at [34, 78] on button "Back" at bounding box center [36, 81] width 45 height 15
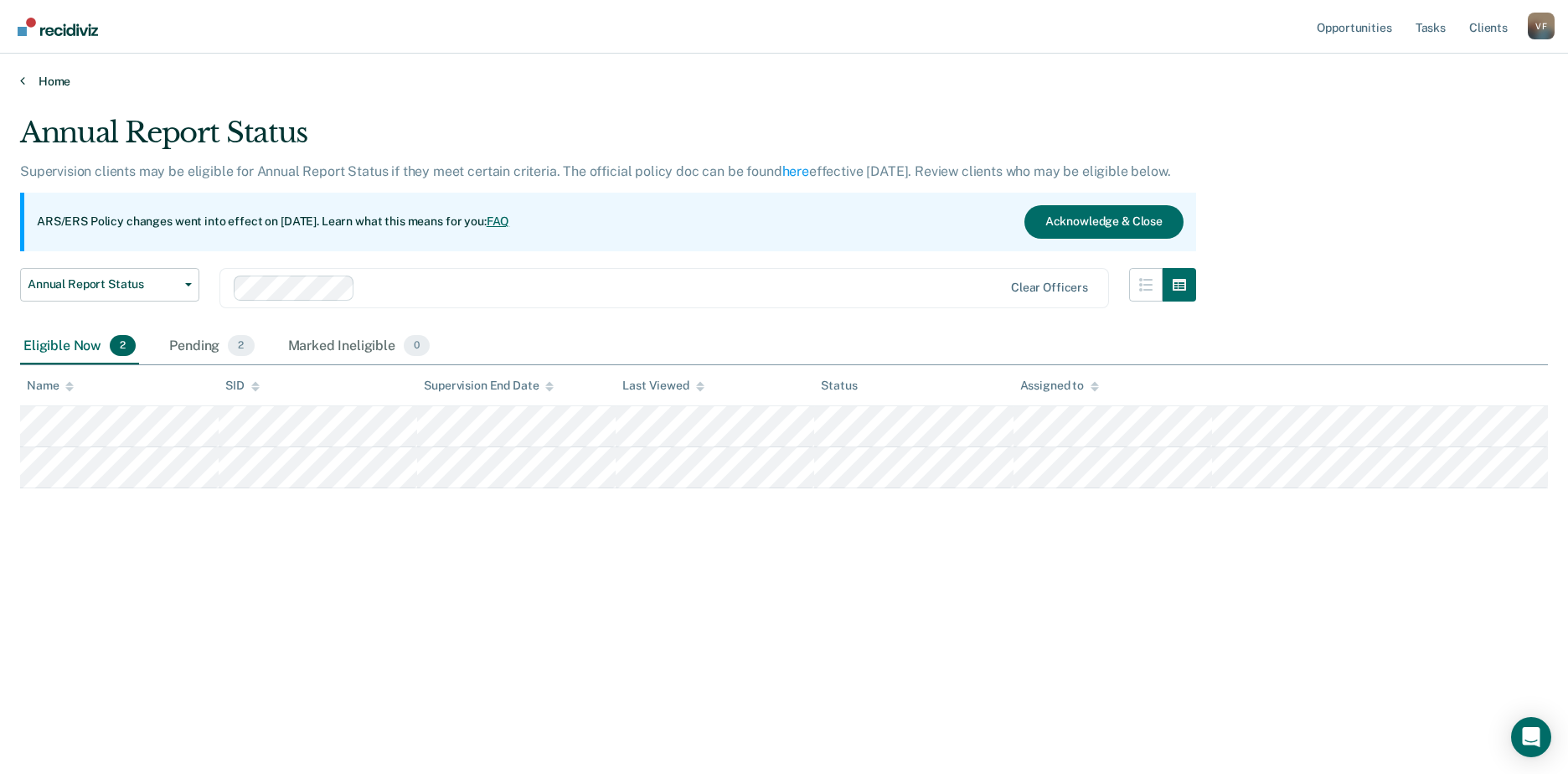
click at [49, 82] on link "Home" at bounding box center [784, 81] width 1528 height 15
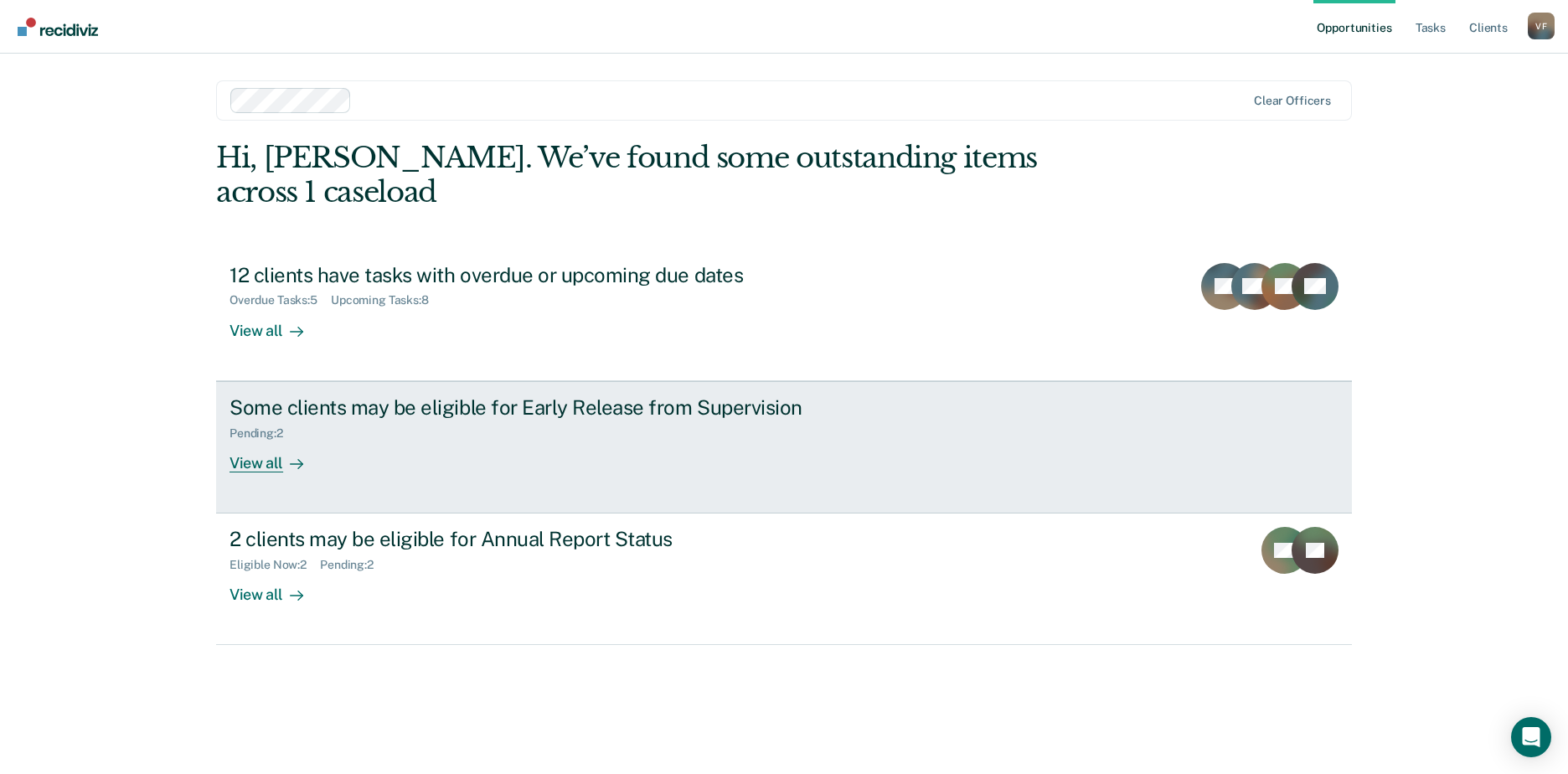
click at [438, 414] on div "Some clients may be eligible for Early Release from Supervision Pending : 2 Vie…" at bounding box center [544, 434] width 629 height 77
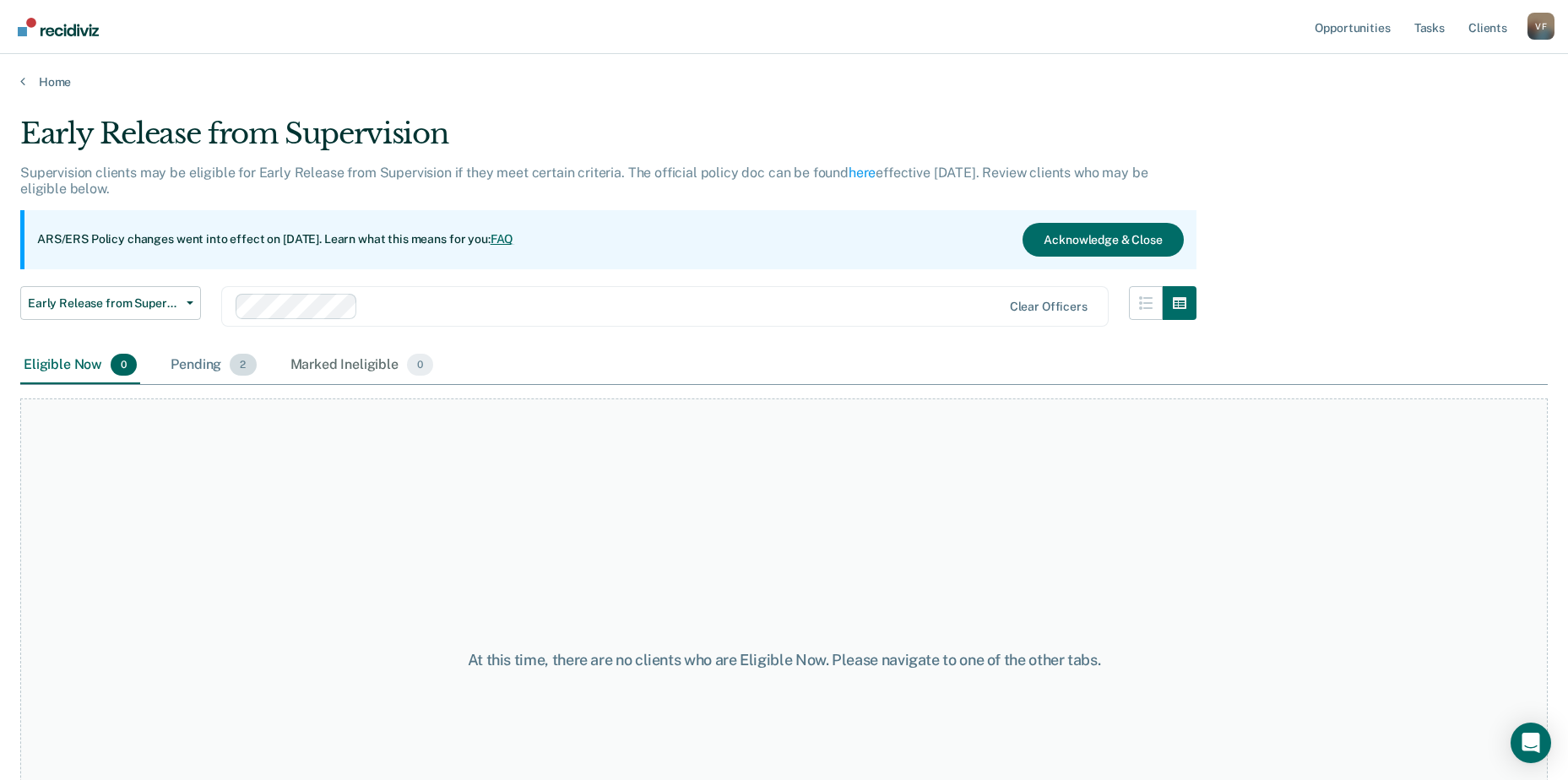
click at [209, 367] on div "Pending 2" at bounding box center [213, 366] width 92 height 38
